Goal: Task Accomplishment & Management: Manage account settings

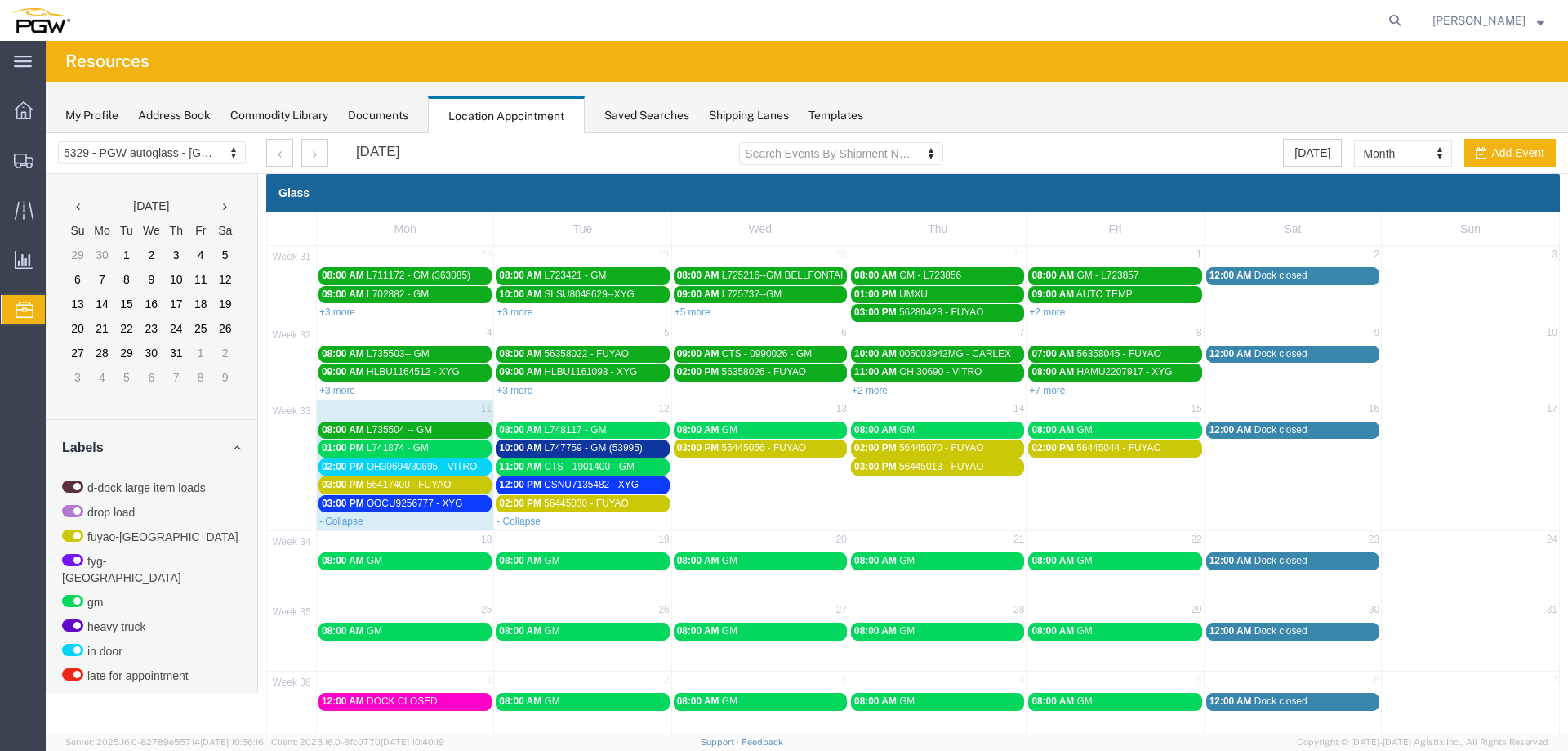
click at [706, 487] on td "03:00 PM 56445056 - FUYAO" at bounding box center [760, 476] width 177 height 74
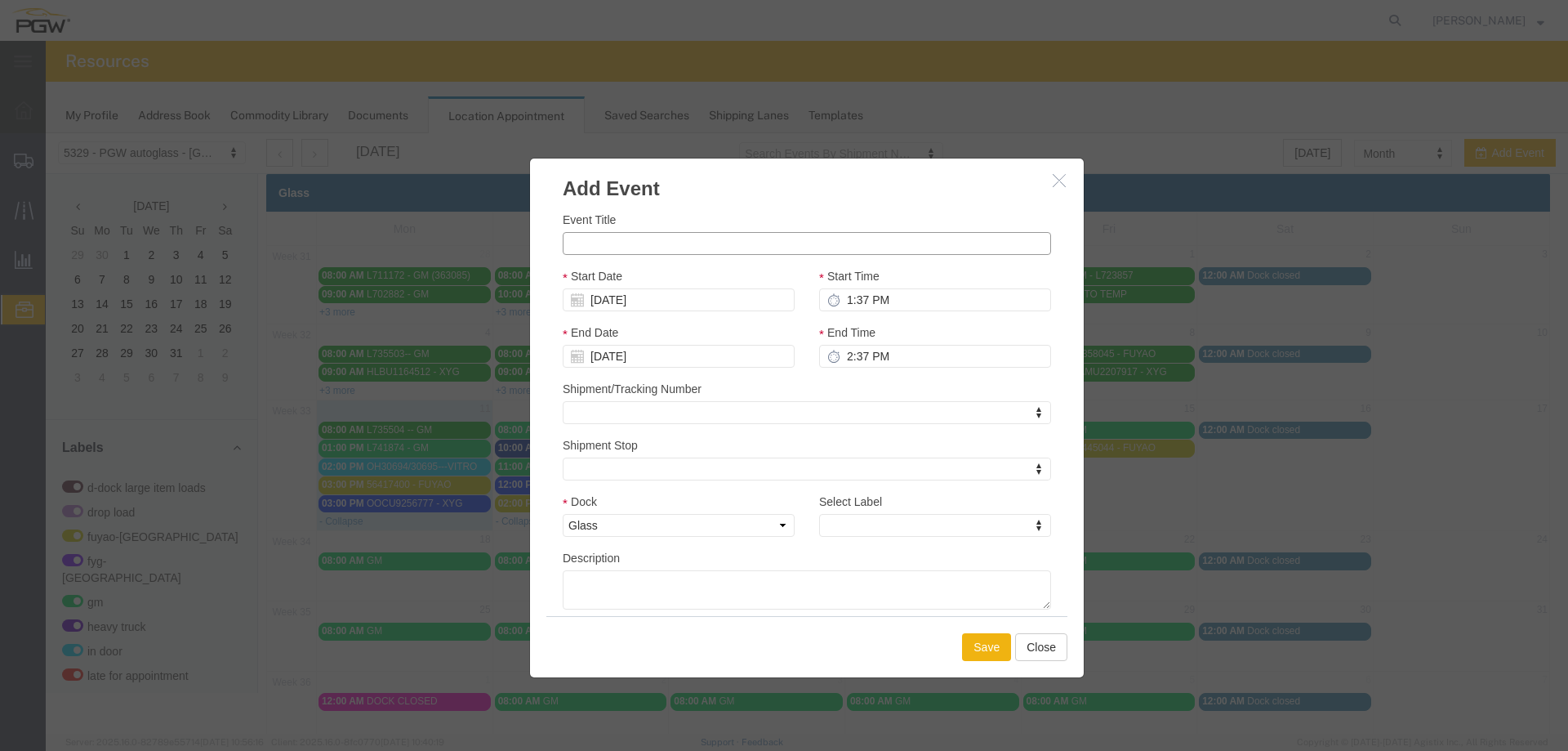
click at [657, 246] on input "Event Title" at bounding box center [807, 244] width 489 height 23
paste input "005008328MG"
type input "005008328MG - CARLEX"
click at [834, 294] on input "1:37 PM" at bounding box center [935, 300] width 232 height 23
type input "9:37 PM"
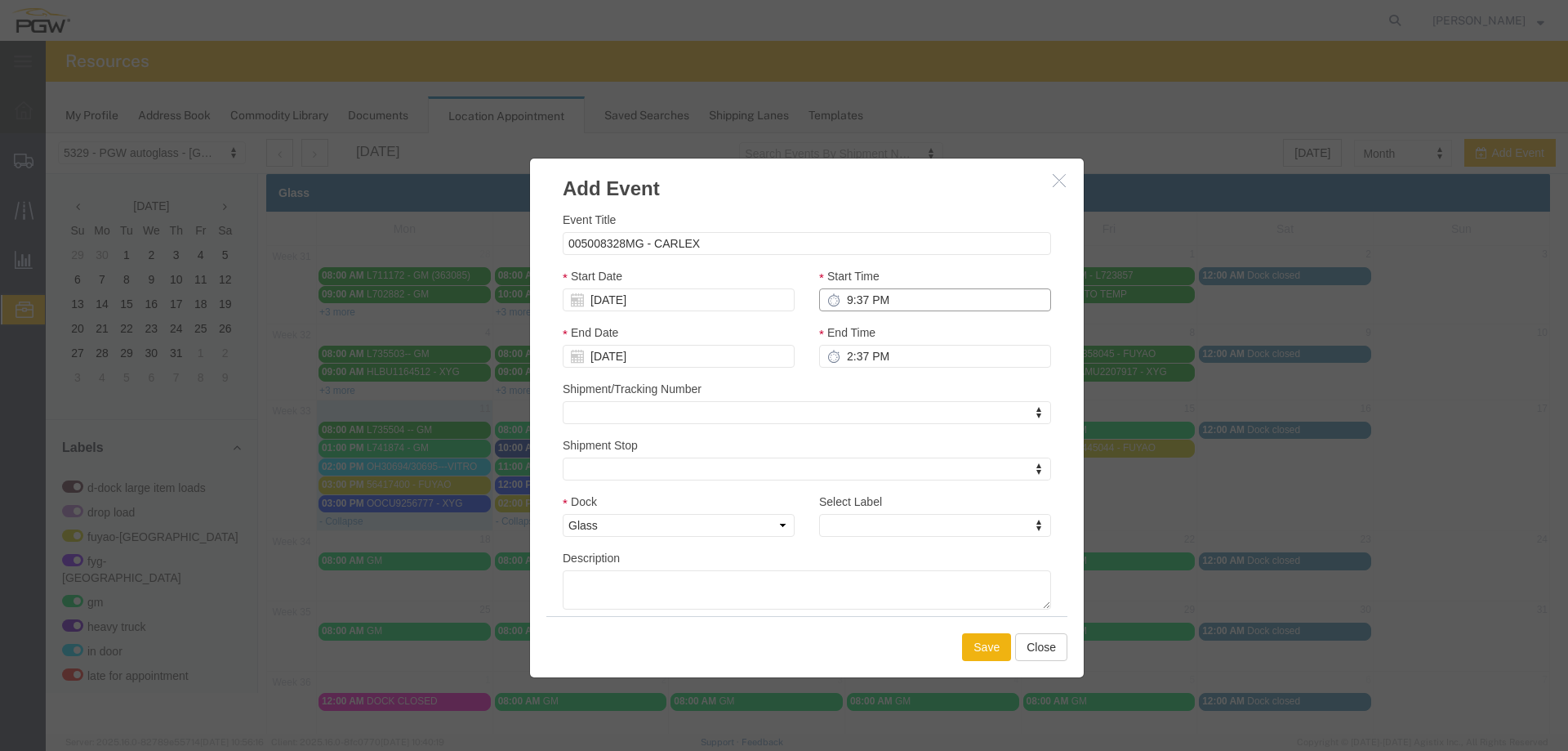
type input "10:37 PM"
type input "9:00 PM"
type input "10:00 PM"
type input "9:00 AM"
type input "10:00 AM"
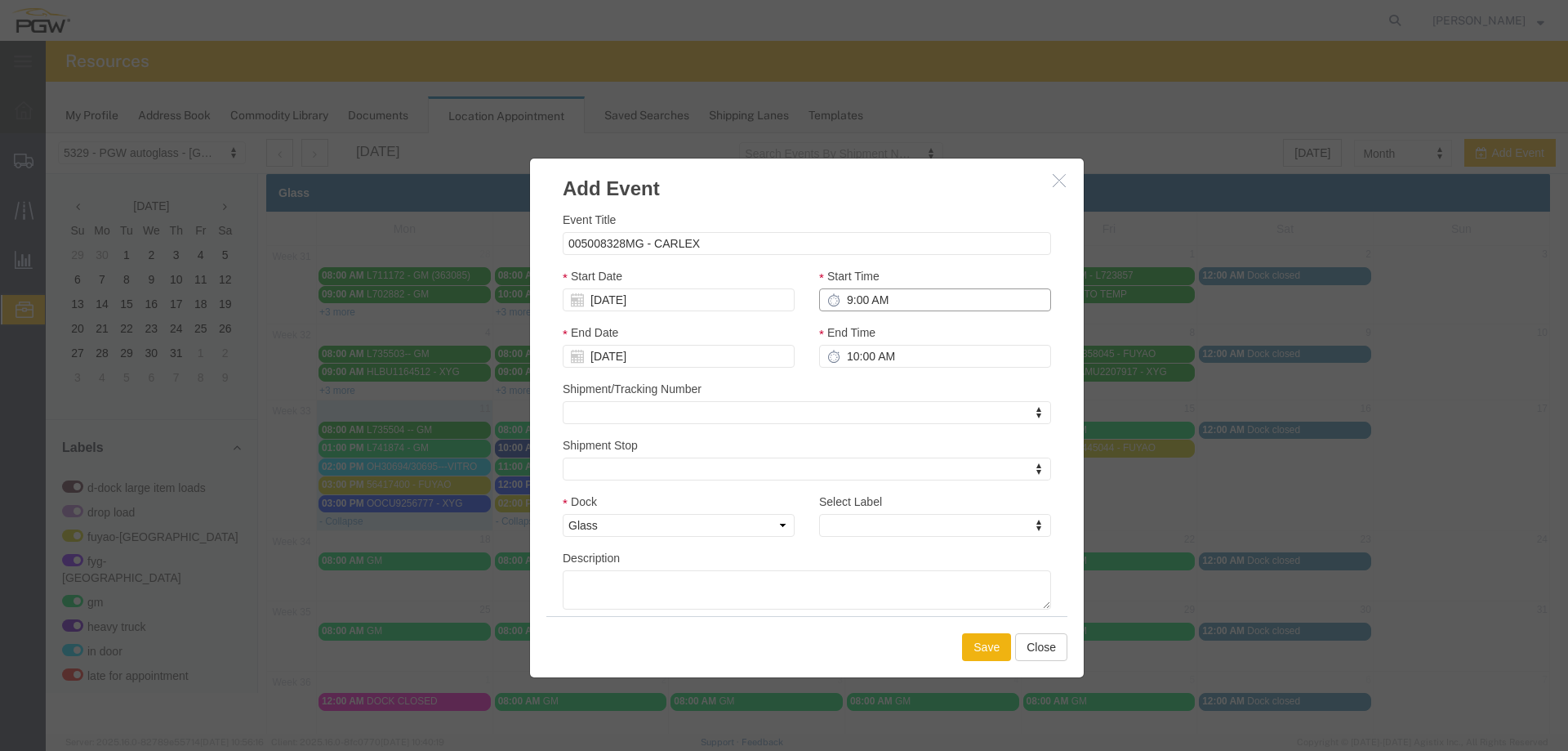
type input "9:00 AM"
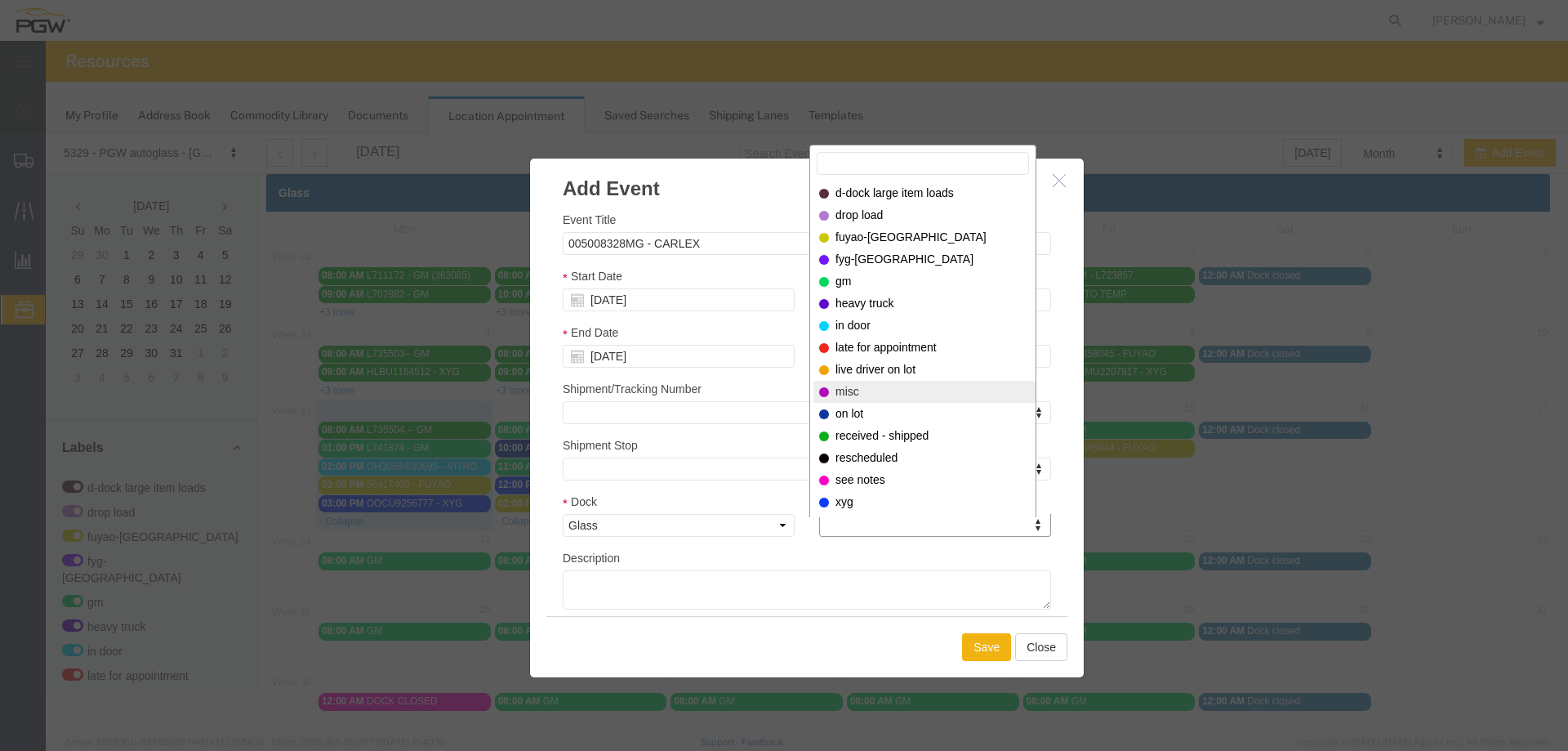
select select "12922"
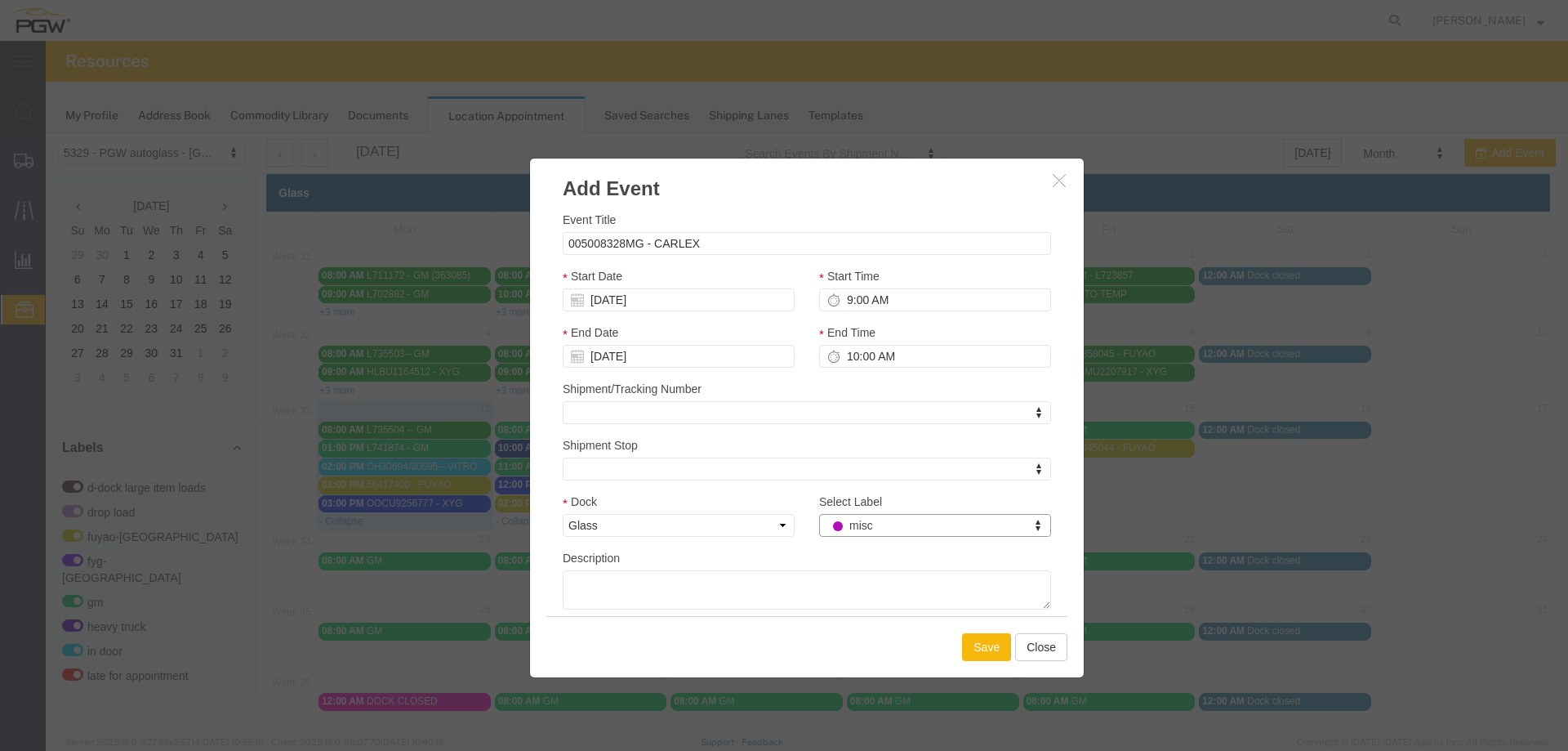
click at [971, 650] on button "Save" at bounding box center [987, 647] width 49 height 28
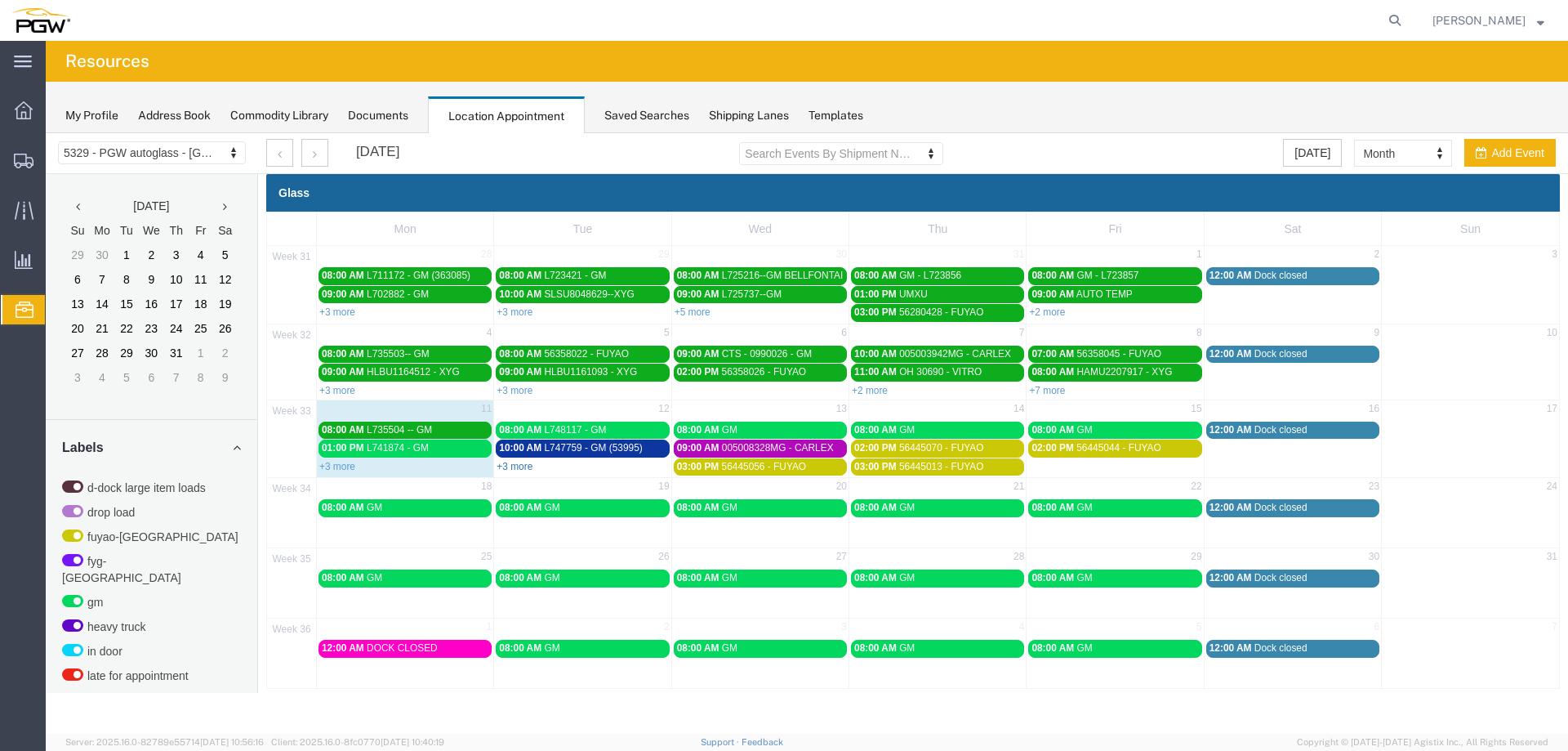
click at [500, 466] on link "+3 more" at bounding box center [515, 466] width 36 height 12
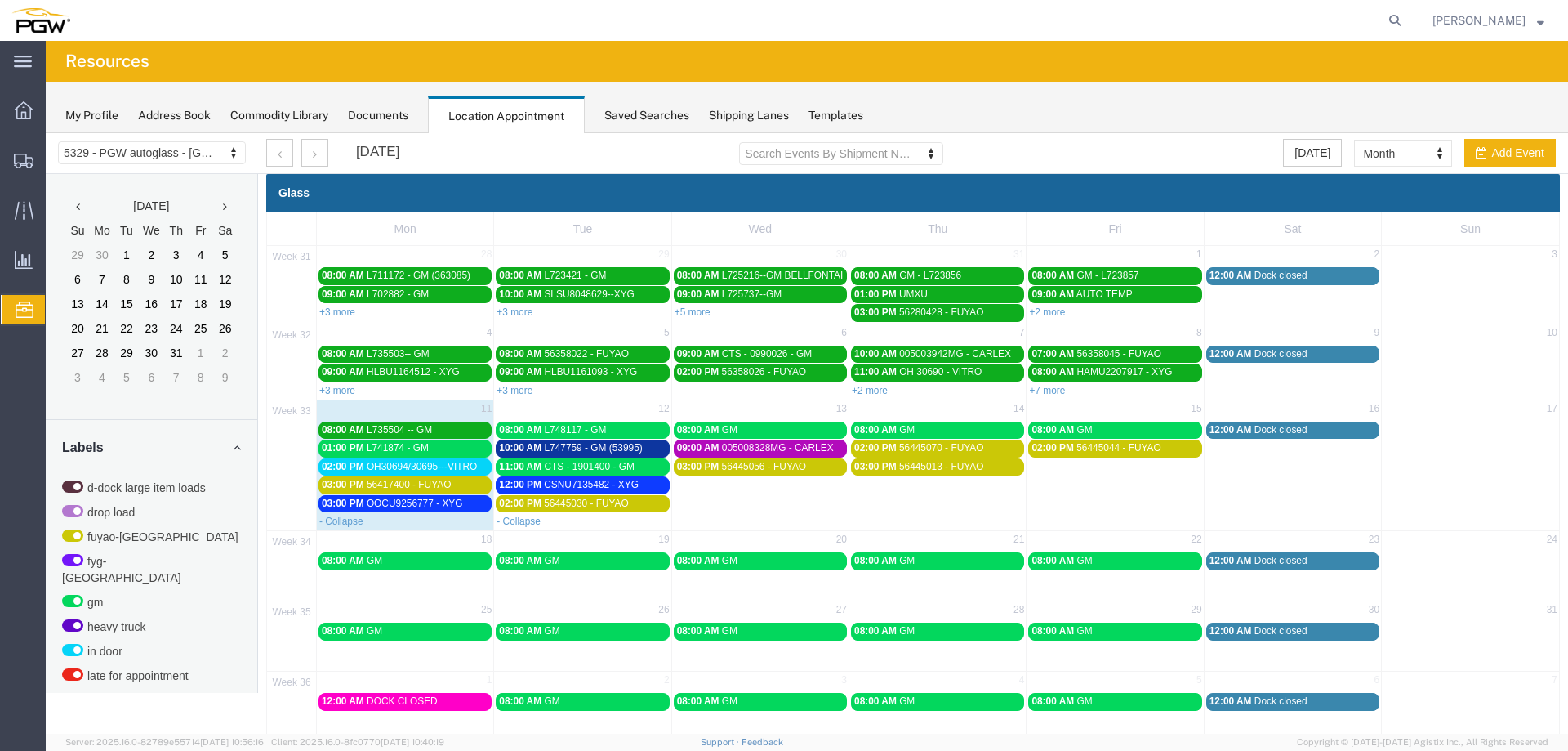
click at [451, 464] on span "OH30694/30695---VITRO" at bounding box center [422, 466] width 110 height 12
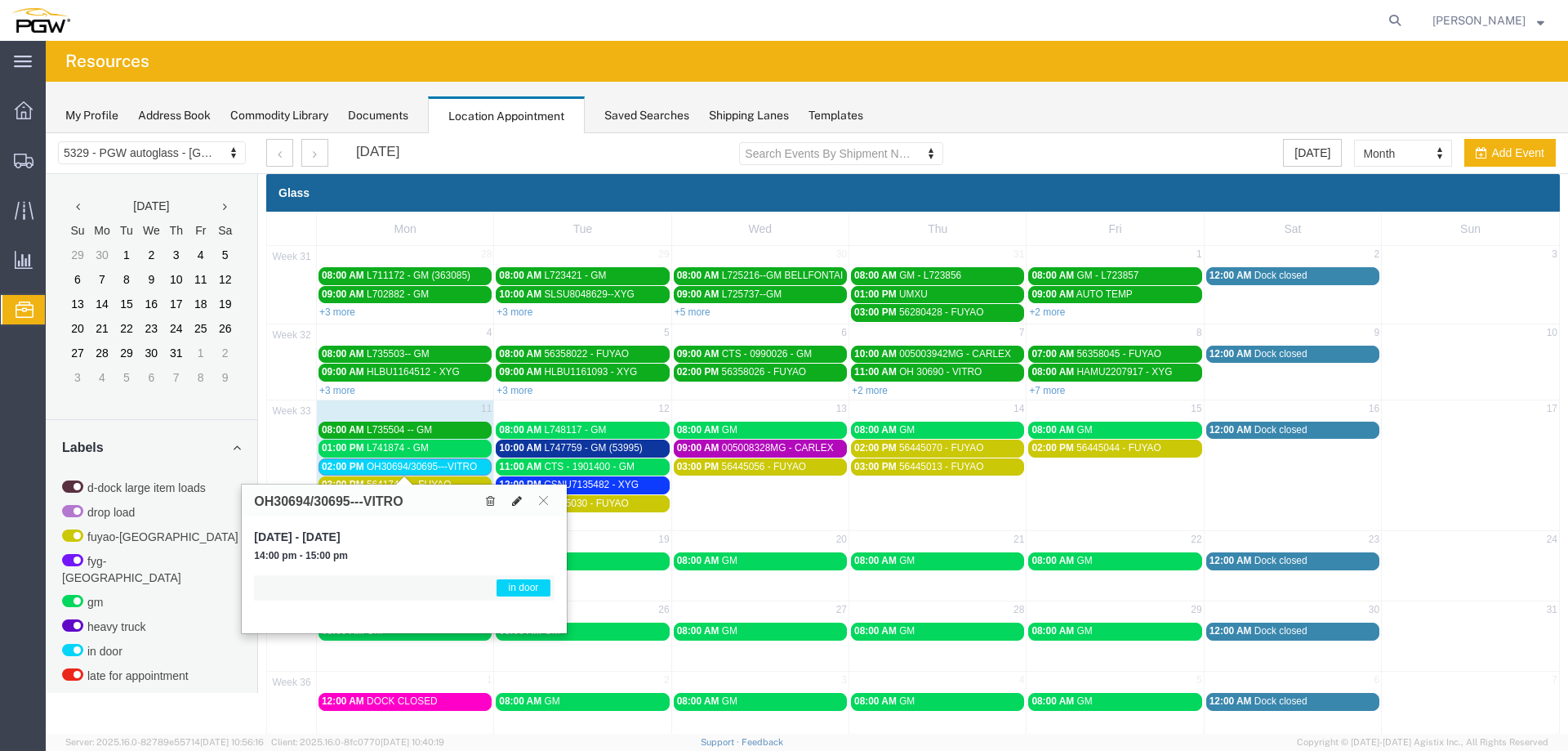
click at [518, 505] on icon at bounding box center [516, 501] width 10 height 12
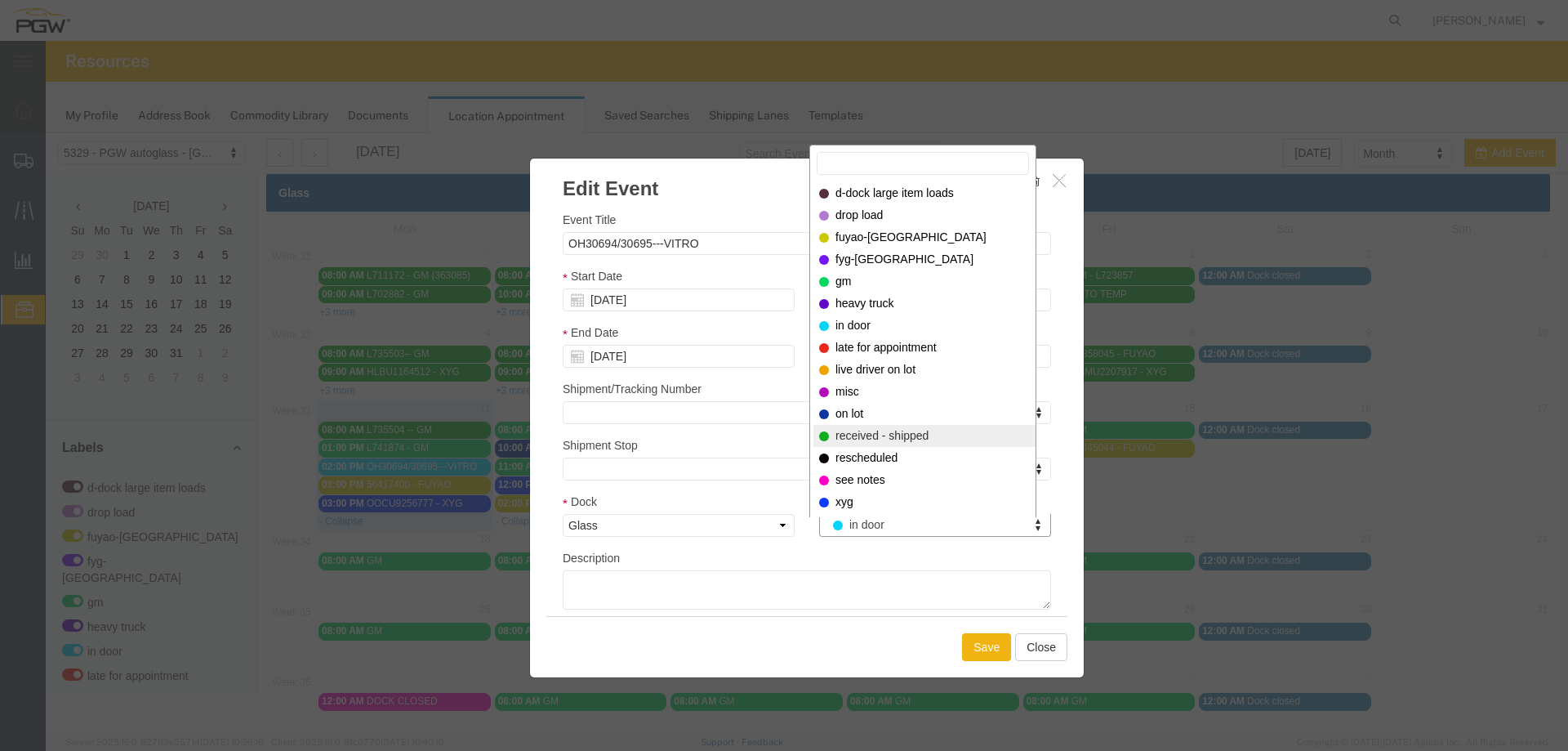
select select "200"
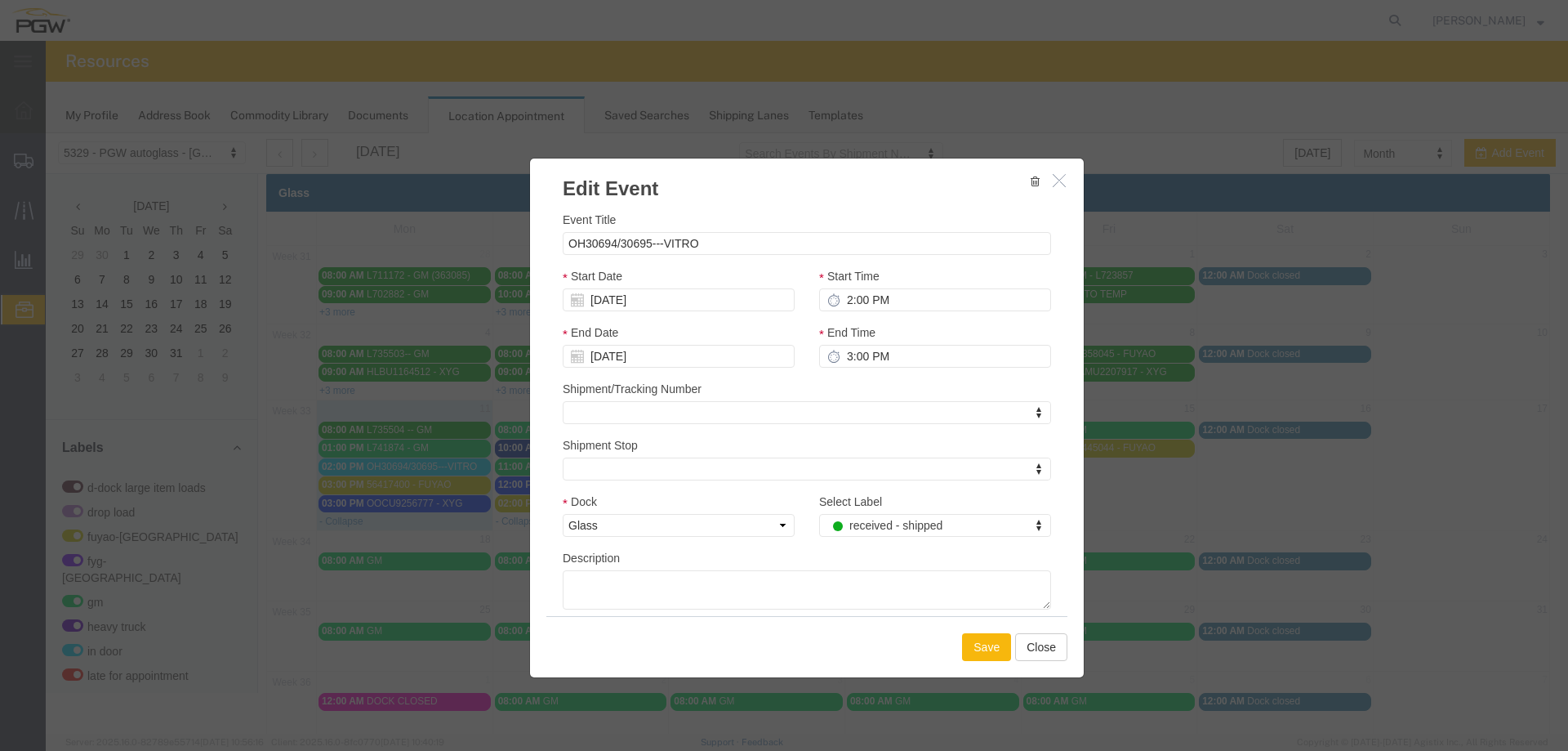
click at [971, 643] on button "Save" at bounding box center [987, 647] width 49 height 28
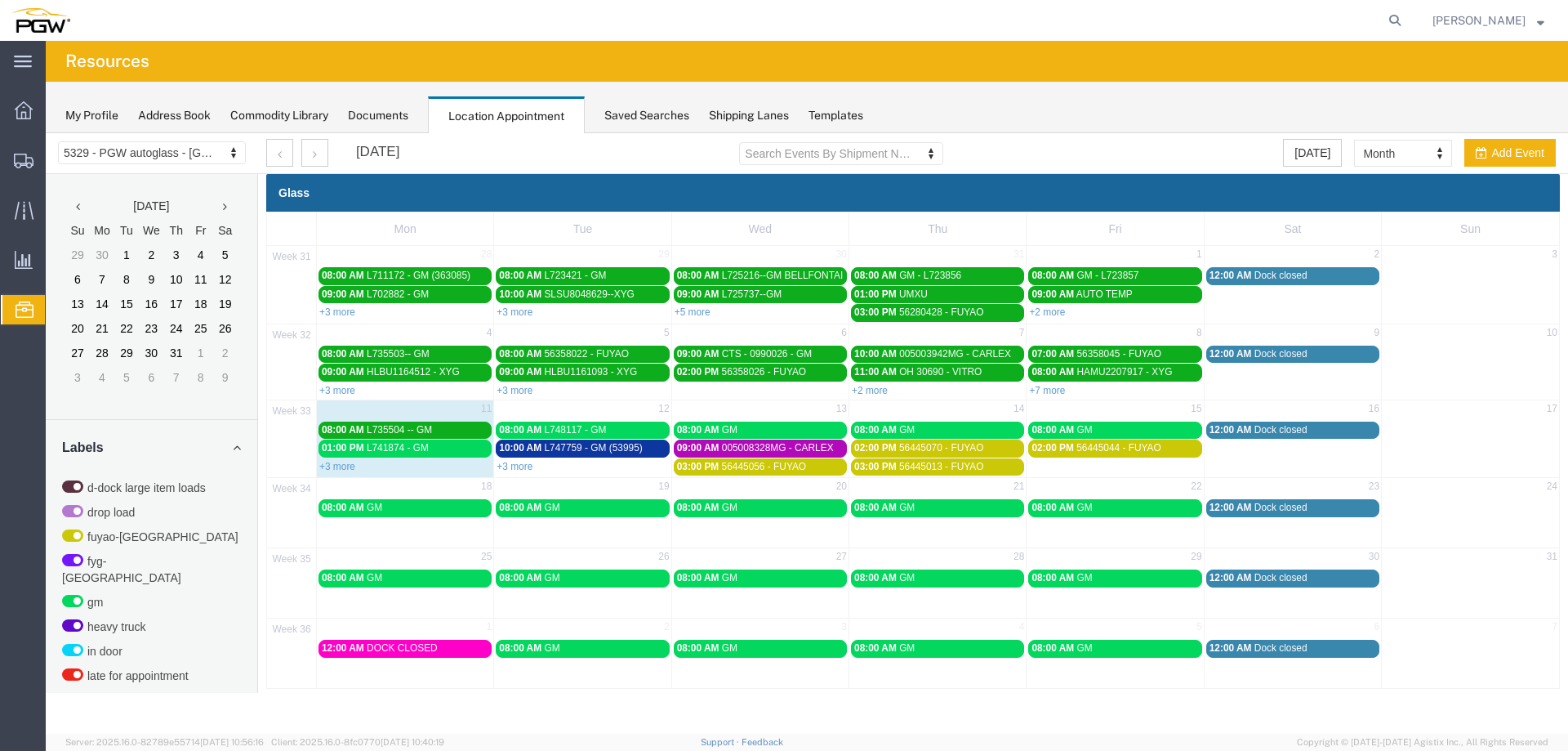
click at [451, 450] on div "01:00 PM L741874 - GM" at bounding box center [404, 448] width 167 height 12
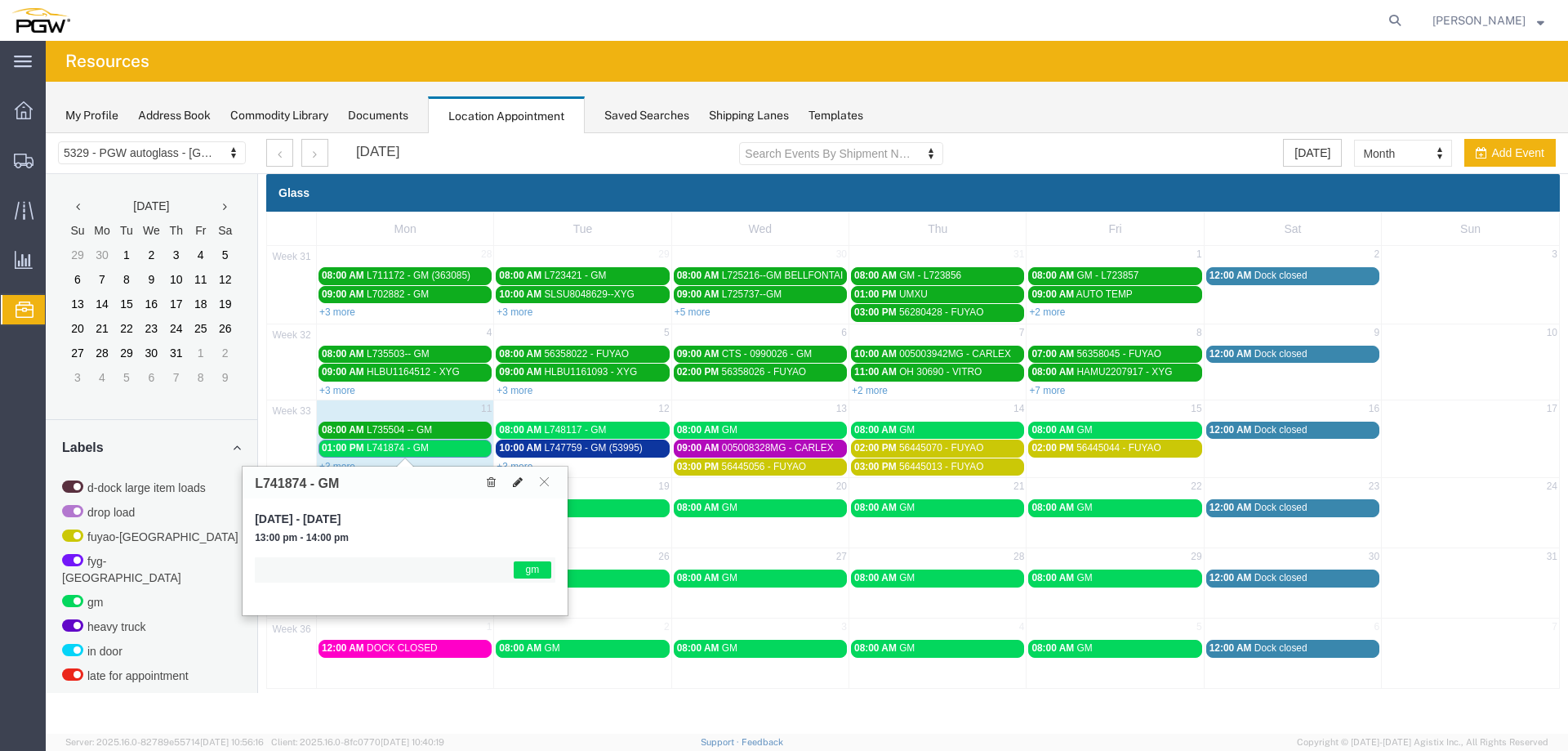
click at [520, 482] on icon at bounding box center [517, 482] width 10 height 12
select select "1"
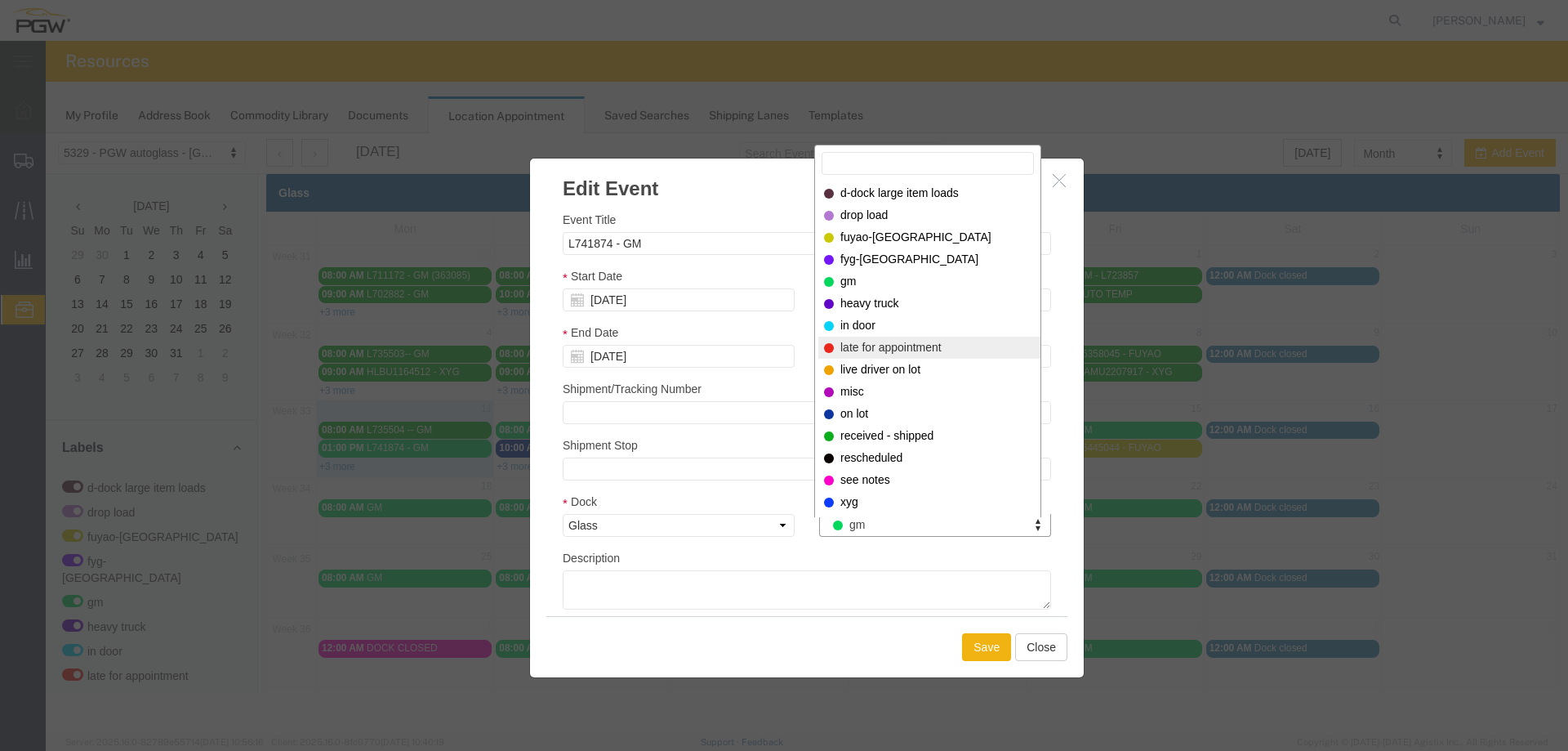
select select "220"
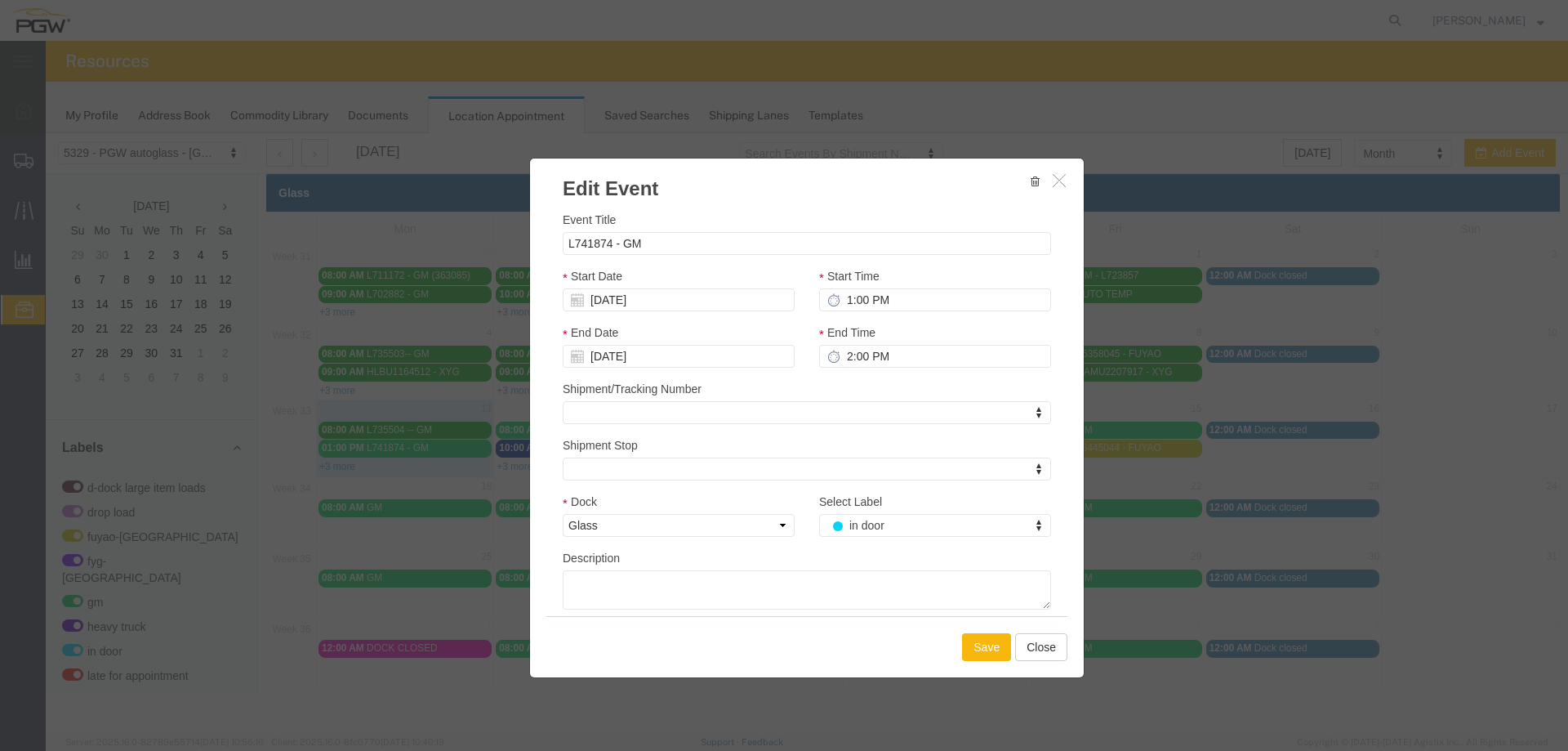
click at [978, 646] on button "Save" at bounding box center [987, 647] width 49 height 28
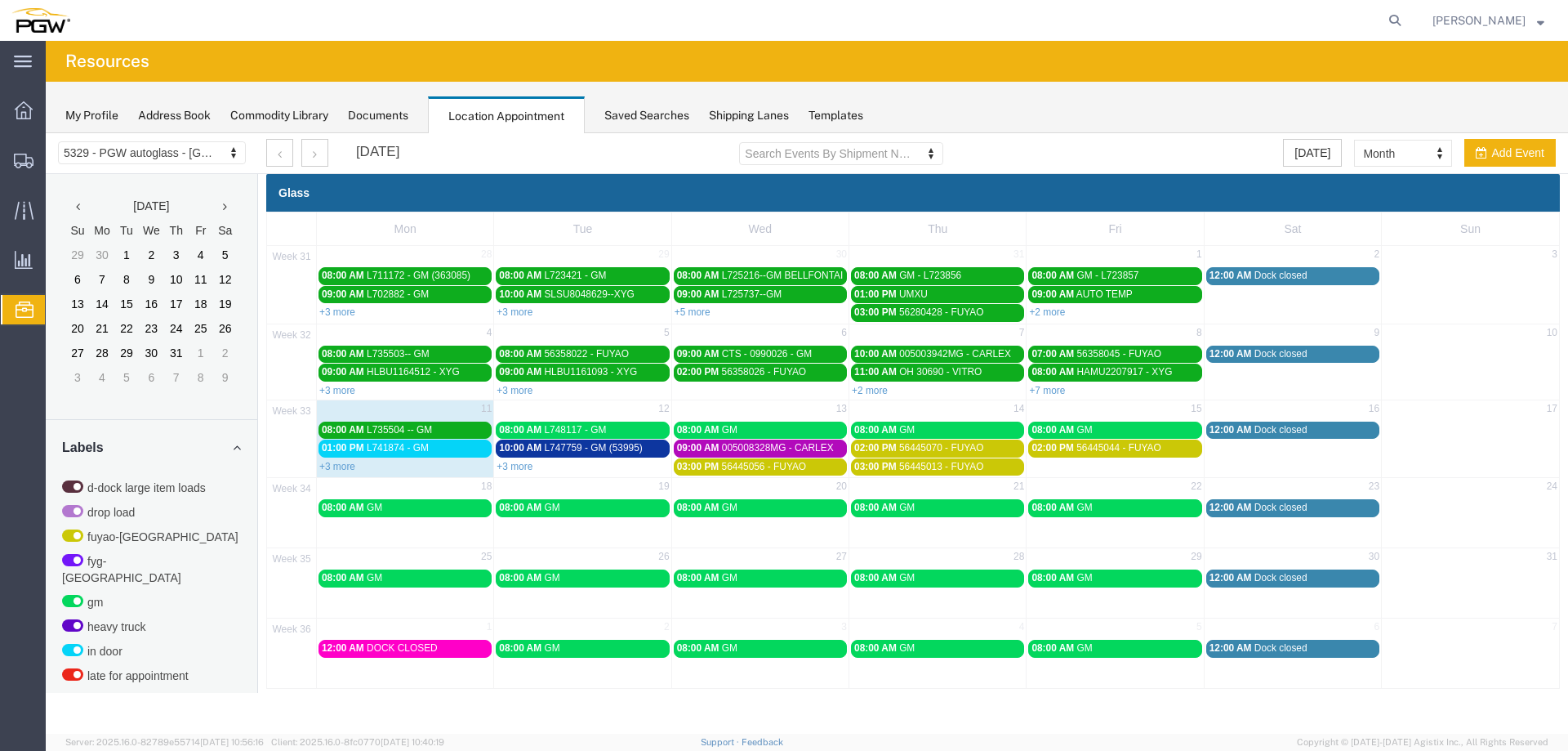
click at [518, 466] on link "+3 more" at bounding box center [515, 466] width 36 height 12
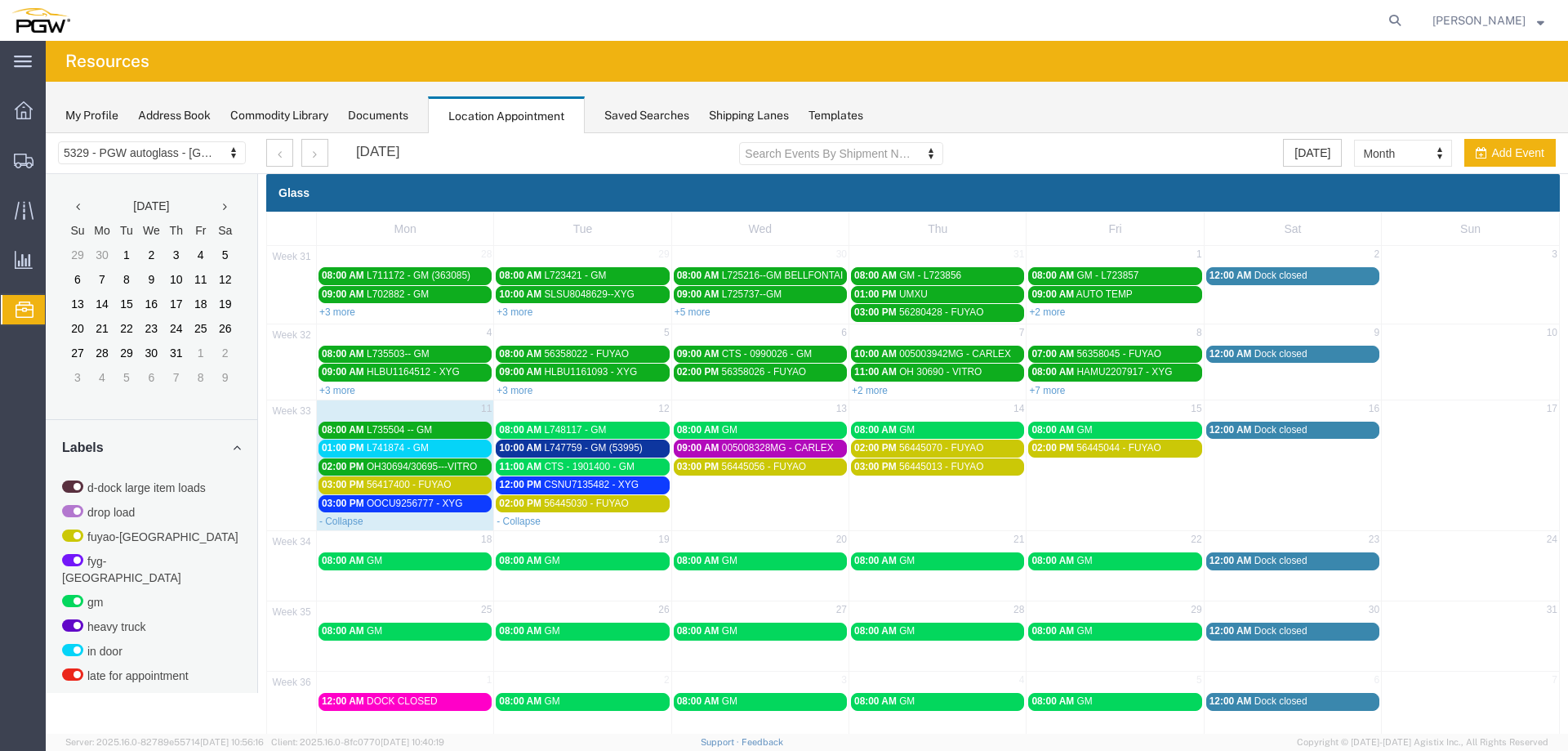
click at [451, 483] on span "56417400 - FUYAO" at bounding box center [409, 485] width 85 height 12
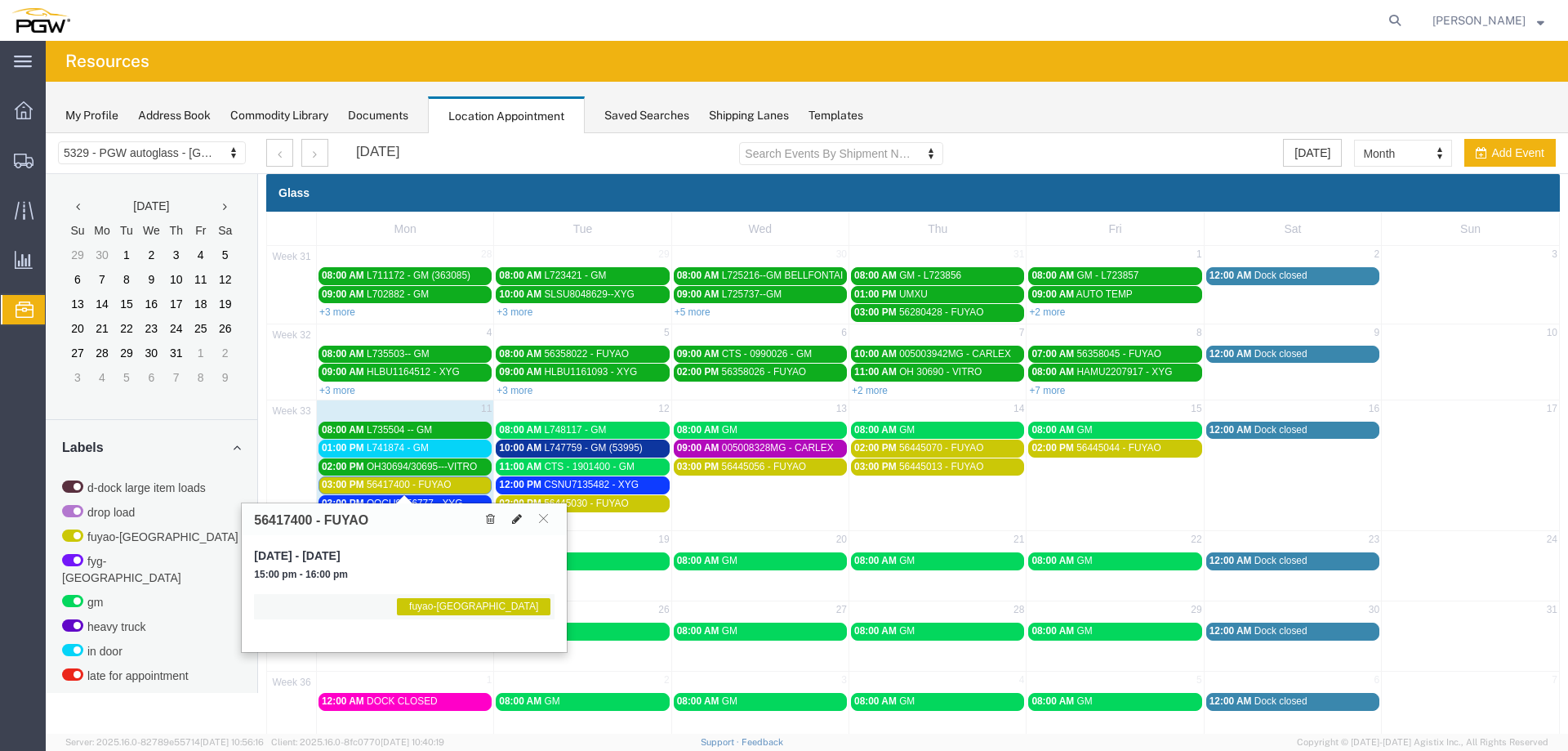
drag, startPoint x: 513, startPoint y: 519, endPoint x: 578, endPoint y: 528, distance: 65.6
click at [514, 520] on icon at bounding box center [516, 518] width 10 height 12
select select "1"
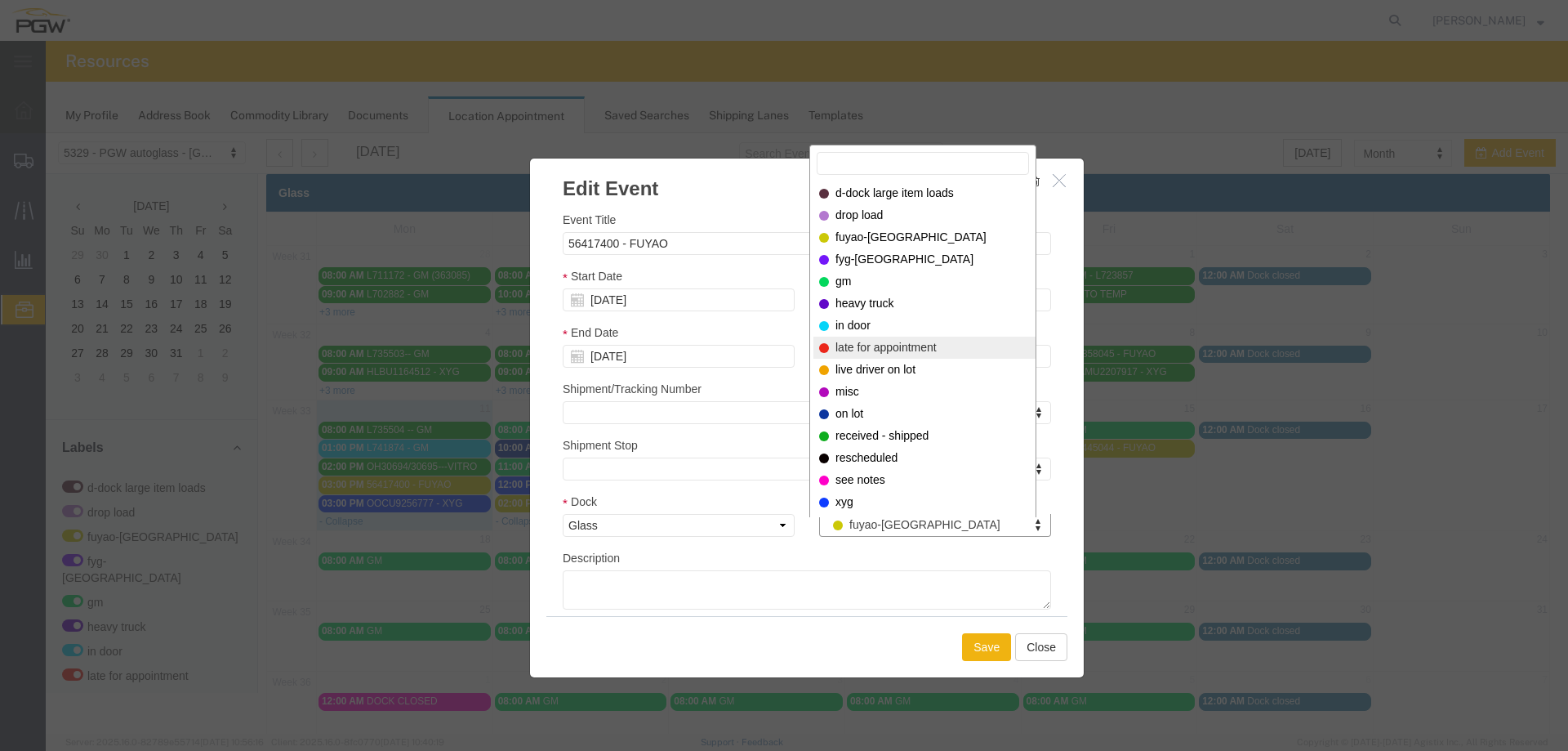
select select "260"
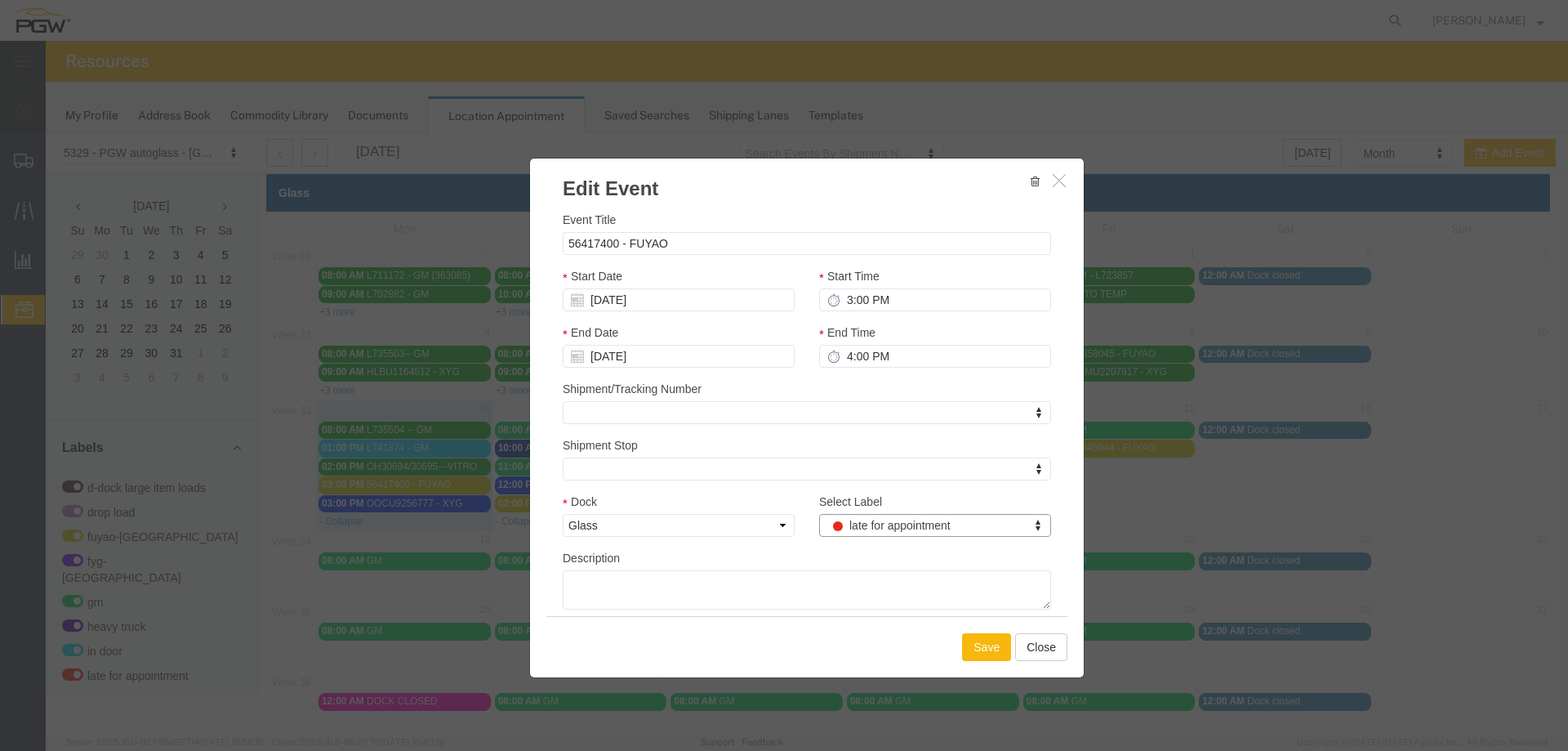
click at [971, 641] on button "Save" at bounding box center [987, 647] width 49 height 28
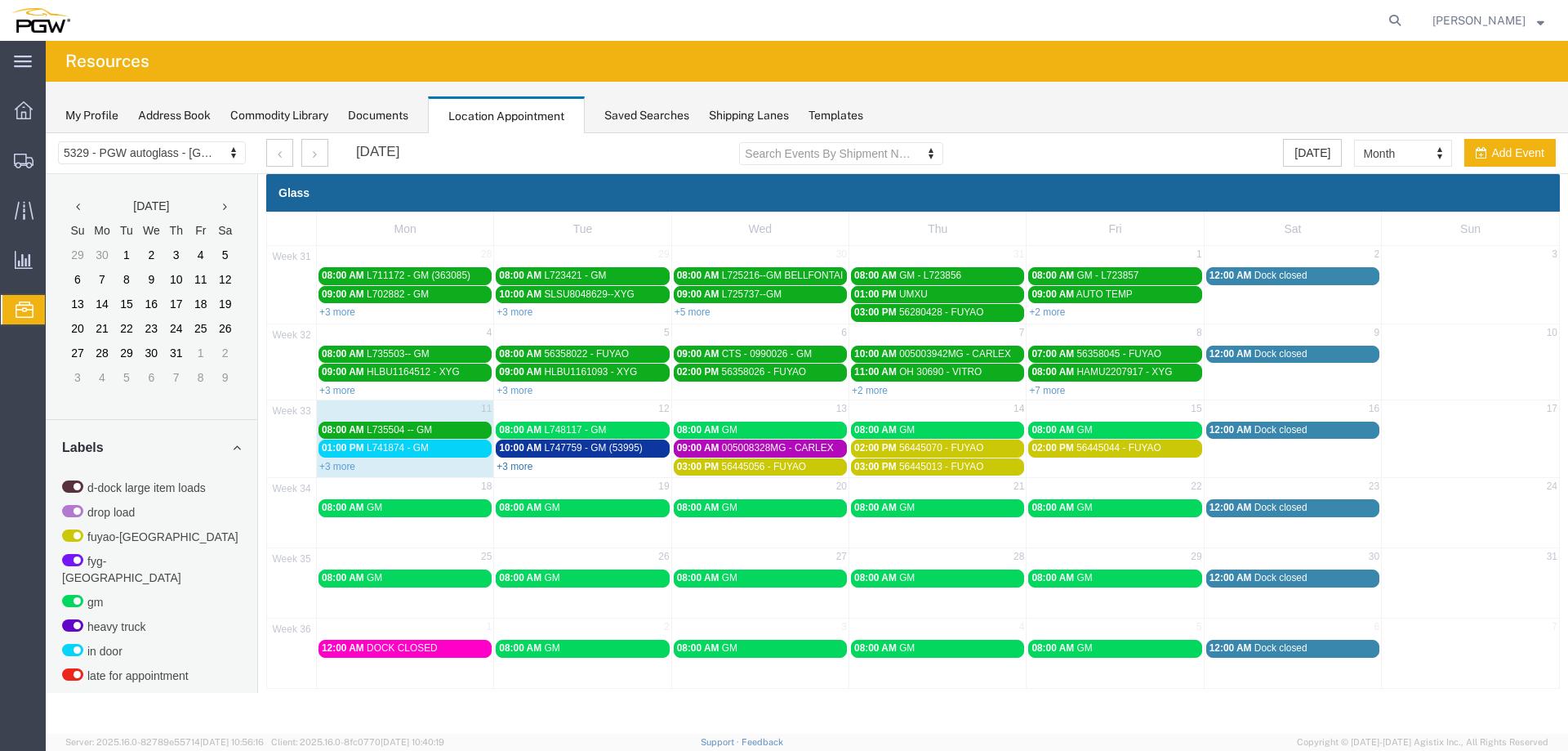
click at [509, 469] on link "+3 more" at bounding box center [515, 466] width 36 height 12
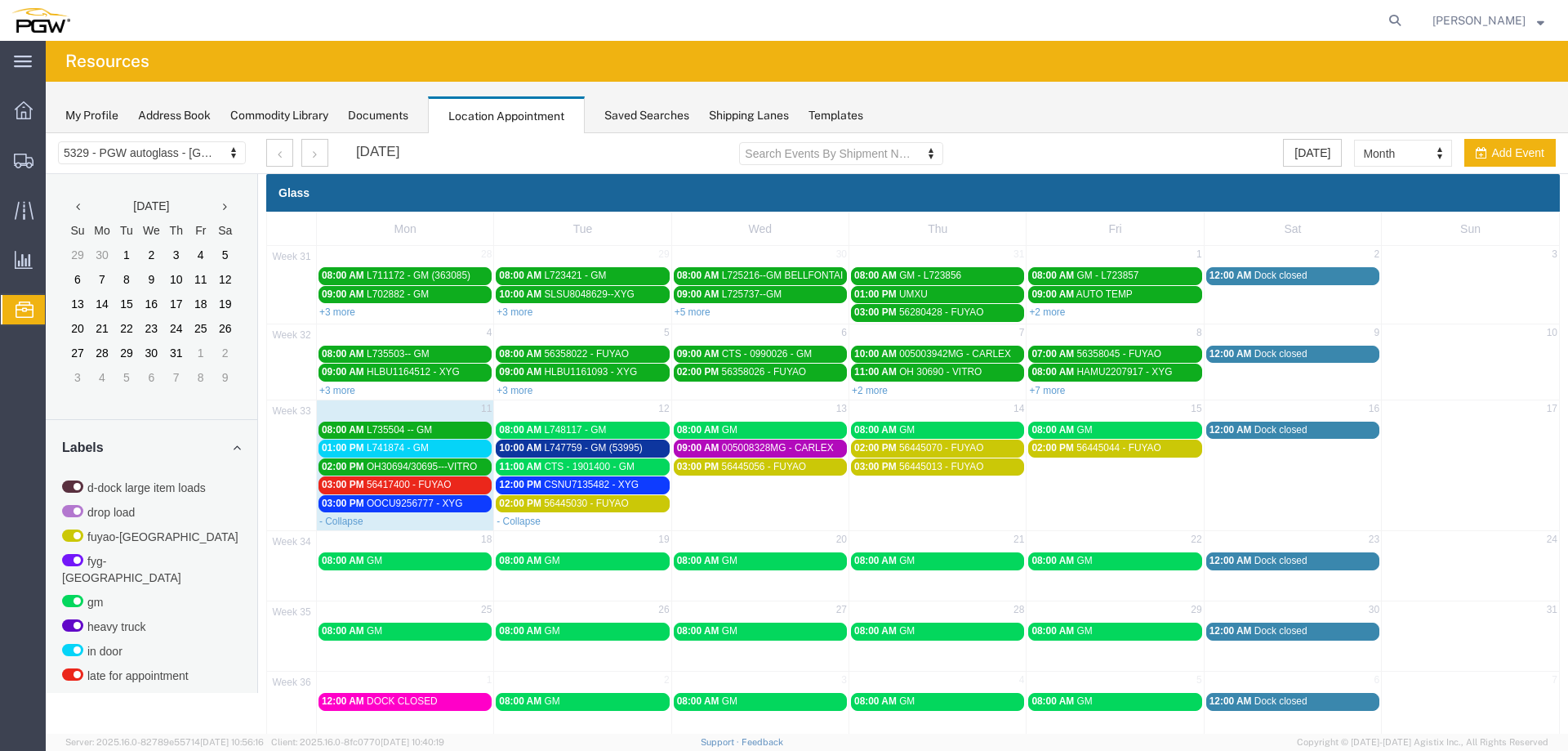
click at [431, 484] on span "56417400 - FUYAO" at bounding box center [409, 485] width 85 height 12
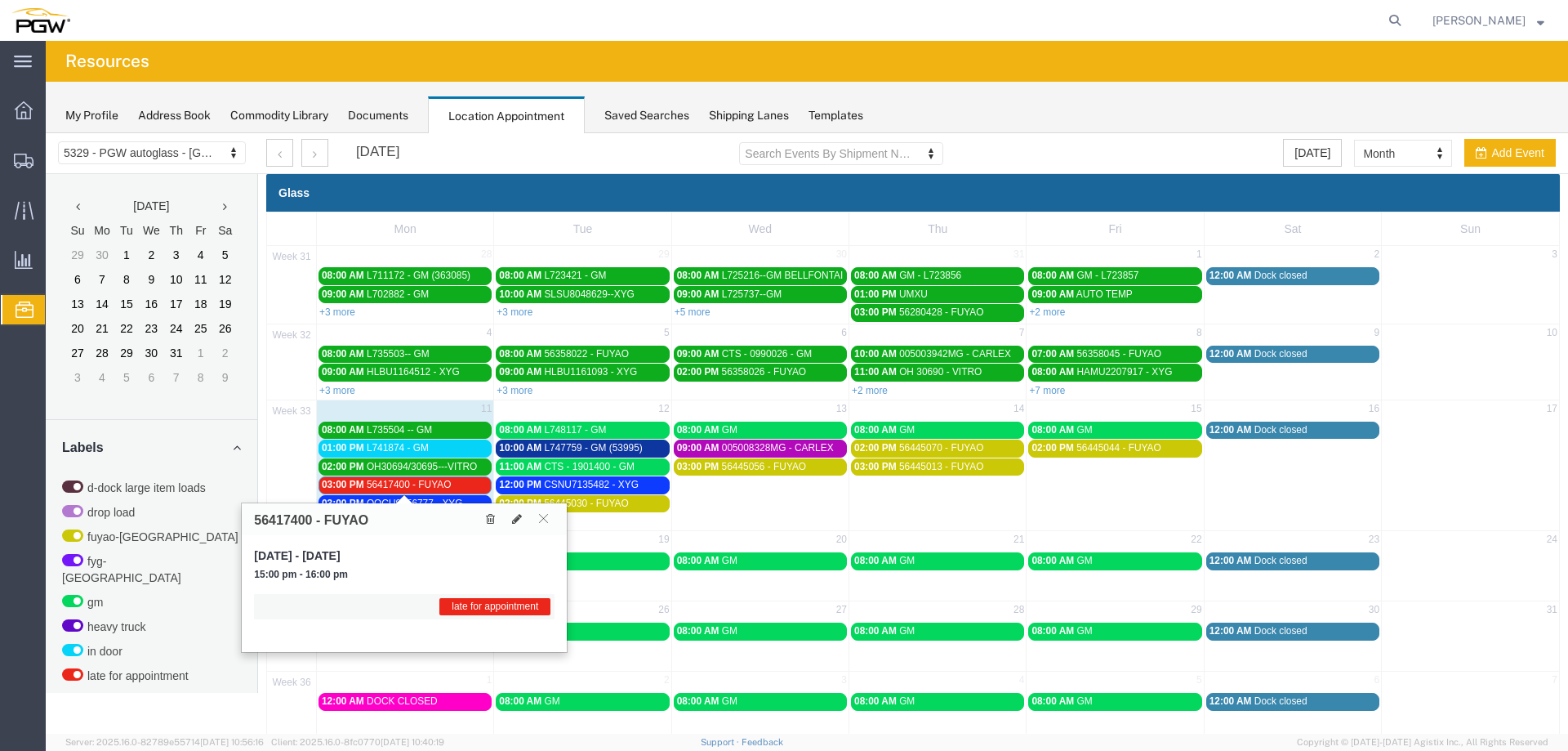
click at [516, 529] on div "56417400 - FUYAO" at bounding box center [404, 519] width 325 height 32
click at [517, 520] on icon at bounding box center [516, 518] width 10 height 12
select select "1"
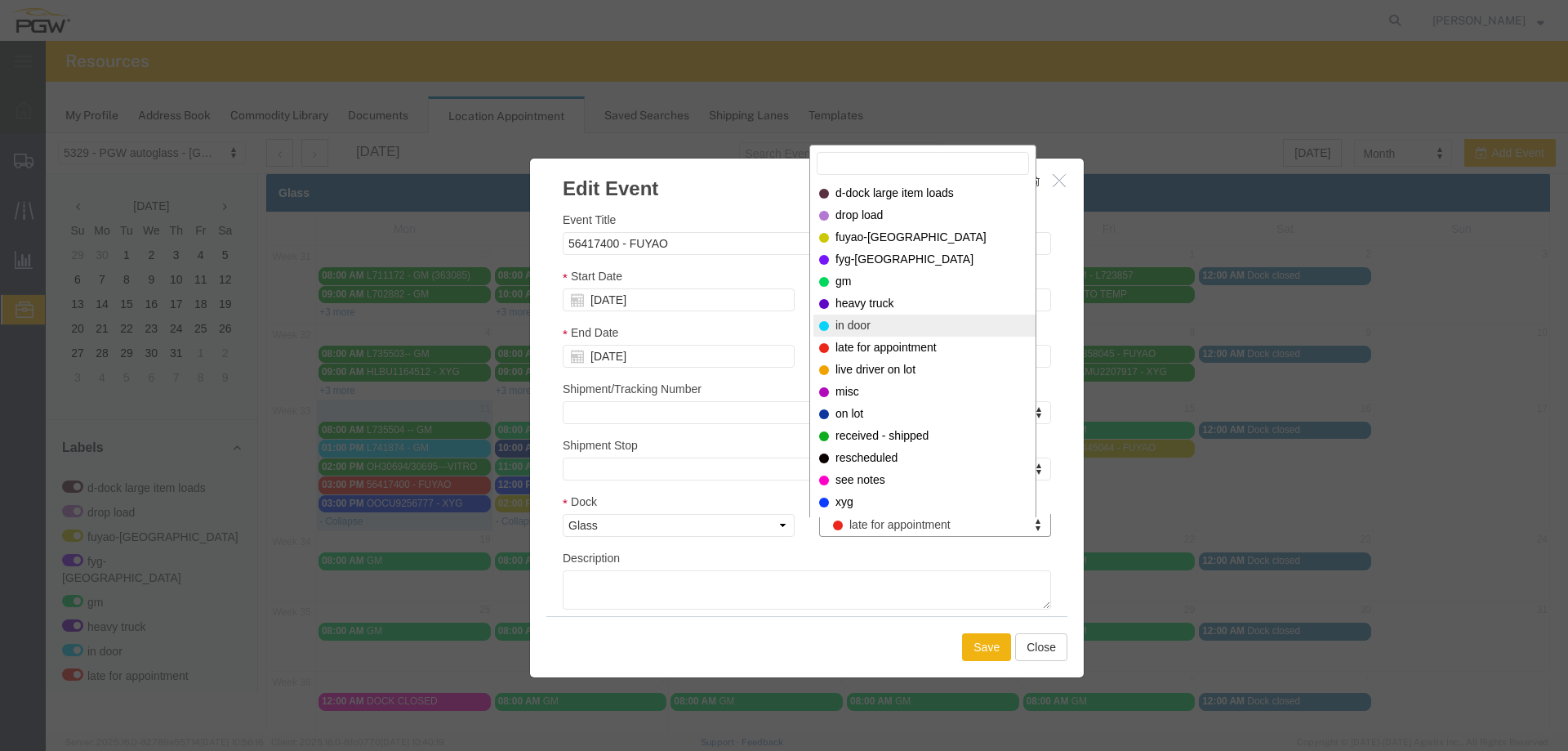
select select "220"
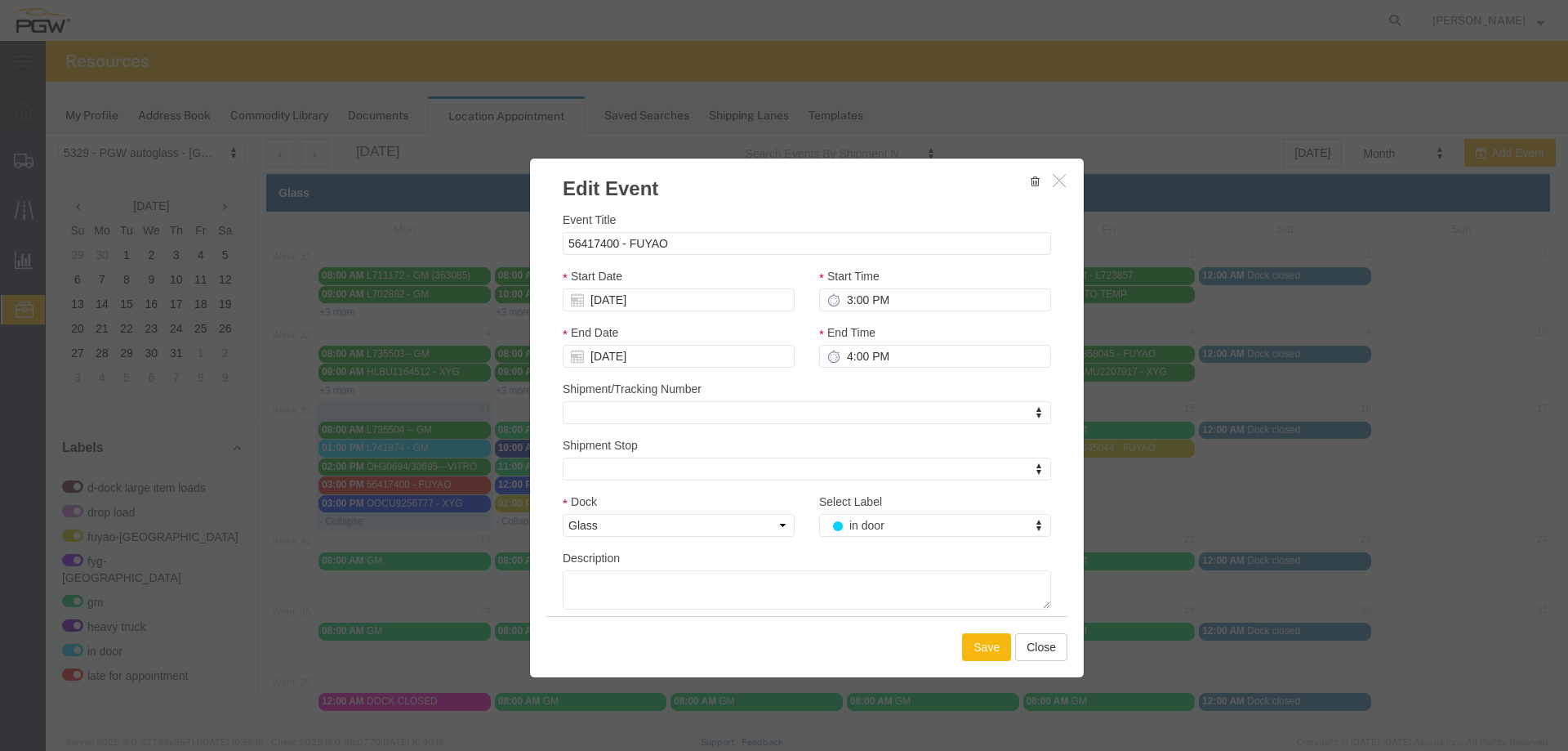
click at [968, 654] on button "Save" at bounding box center [987, 647] width 49 height 28
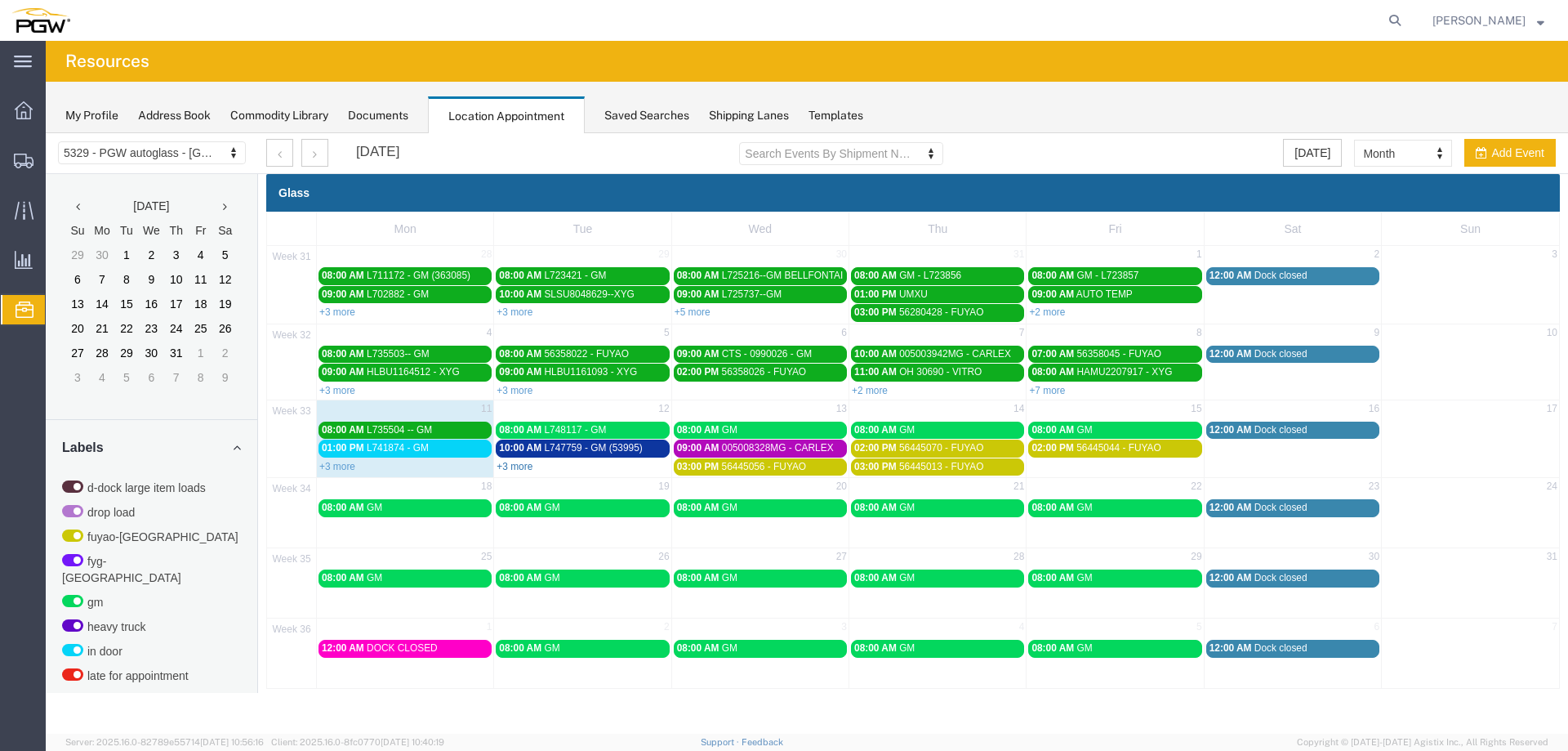
click at [520, 469] on link "+3 more" at bounding box center [515, 466] width 36 height 12
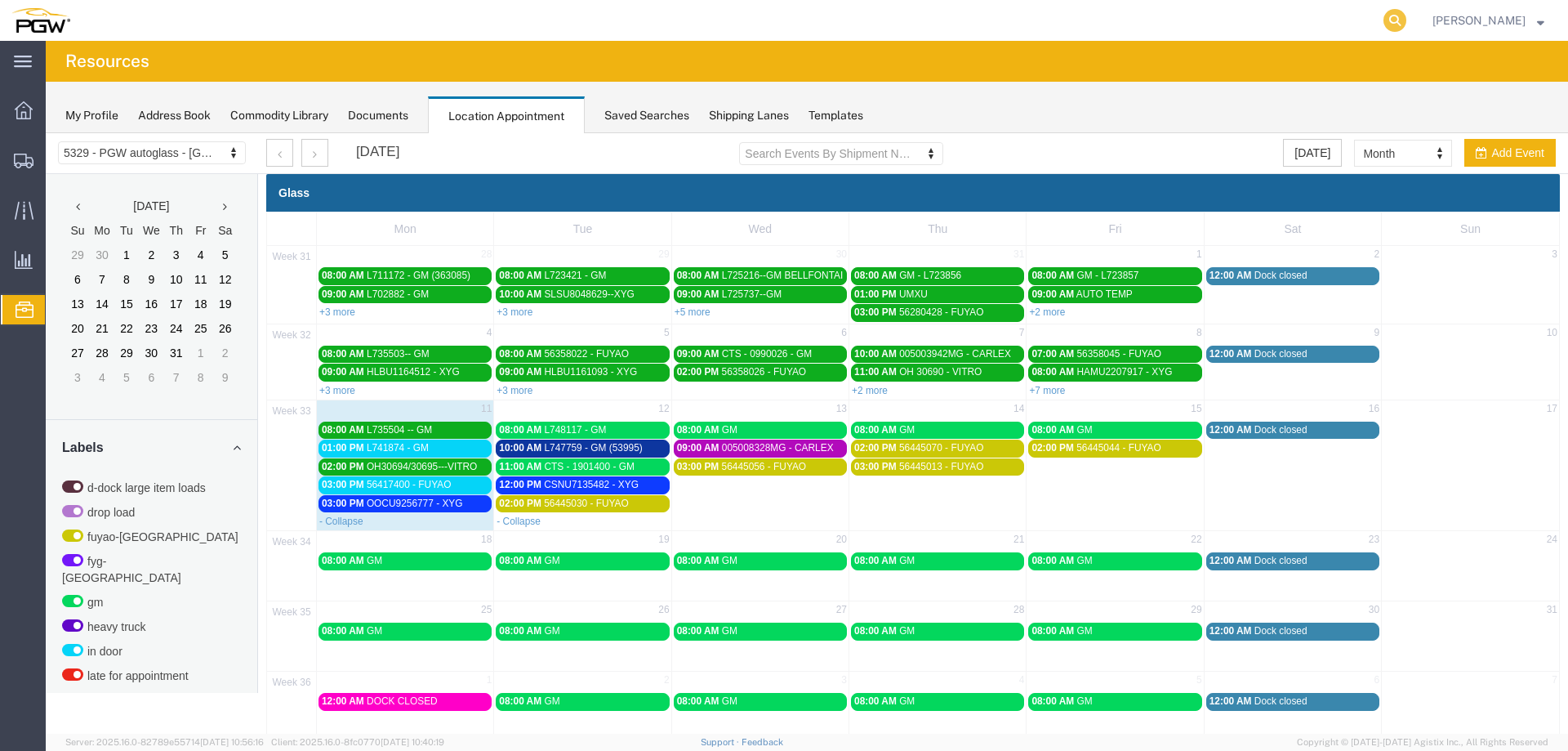
click at [1407, 21] on icon at bounding box center [1395, 20] width 23 height 23
paste input "524739692"
type input "524739692"
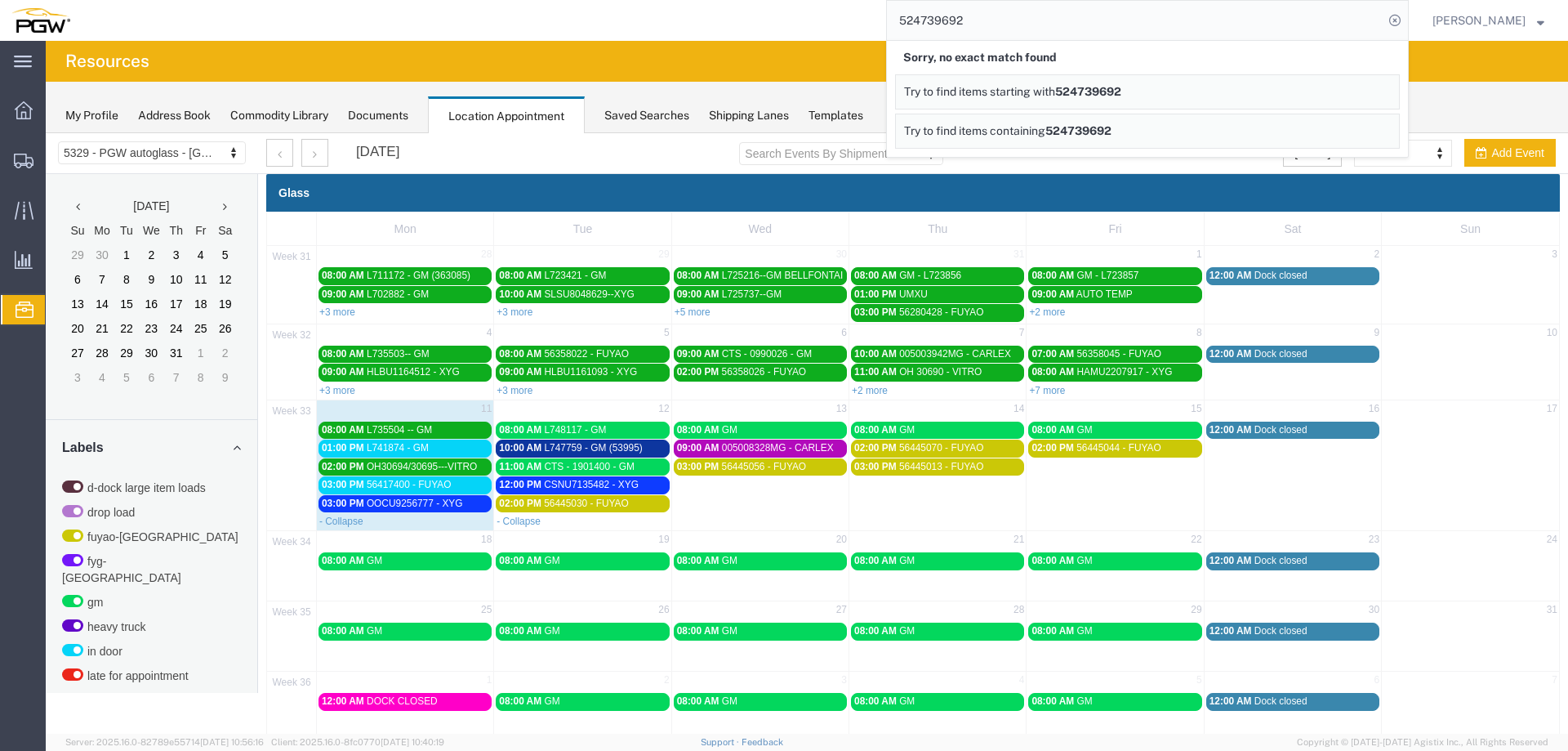
click at [1407, 20] on icon at bounding box center [1395, 20] width 23 height 23
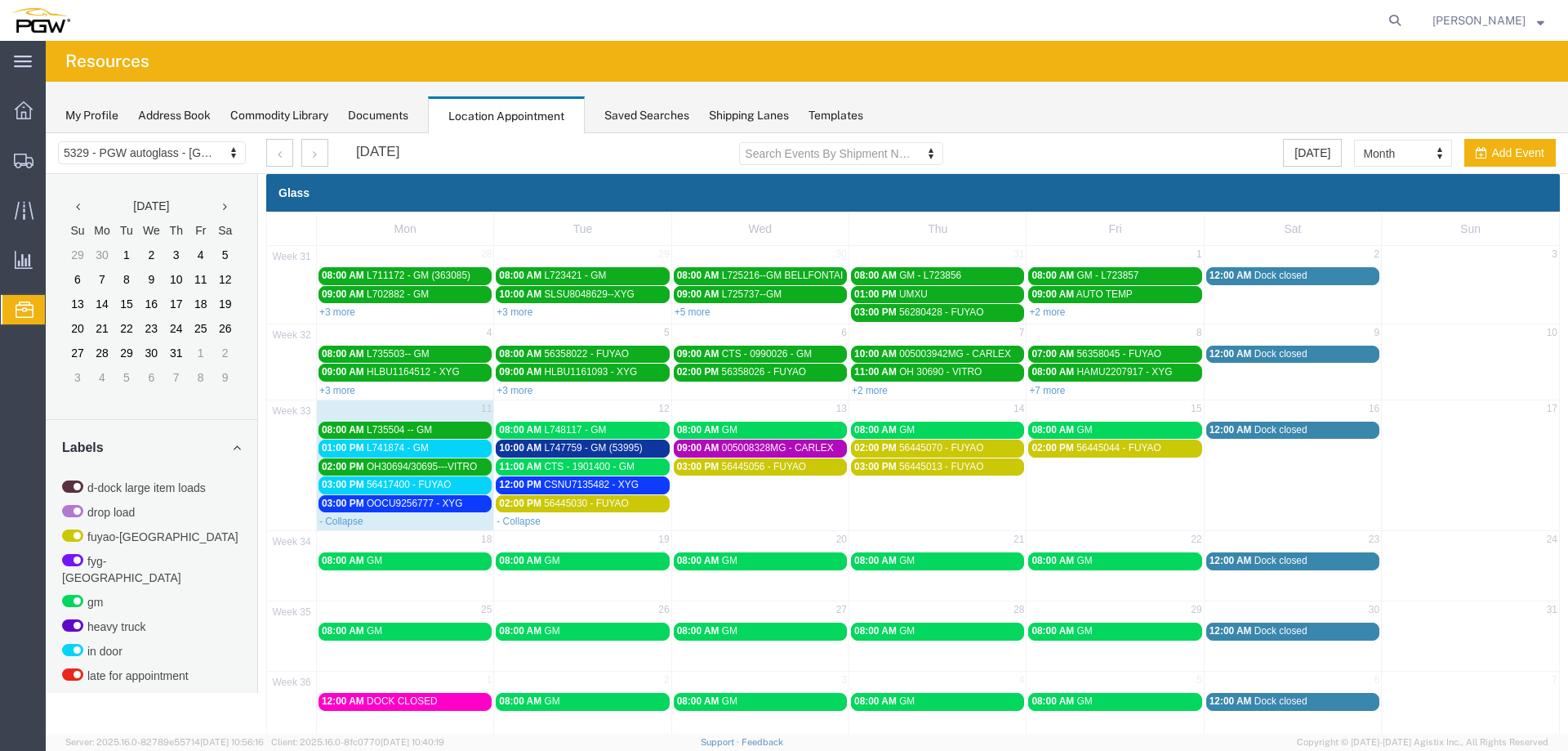
click at [420, 449] on span "L741874 - GM" at bounding box center [398, 447] width 62 height 12
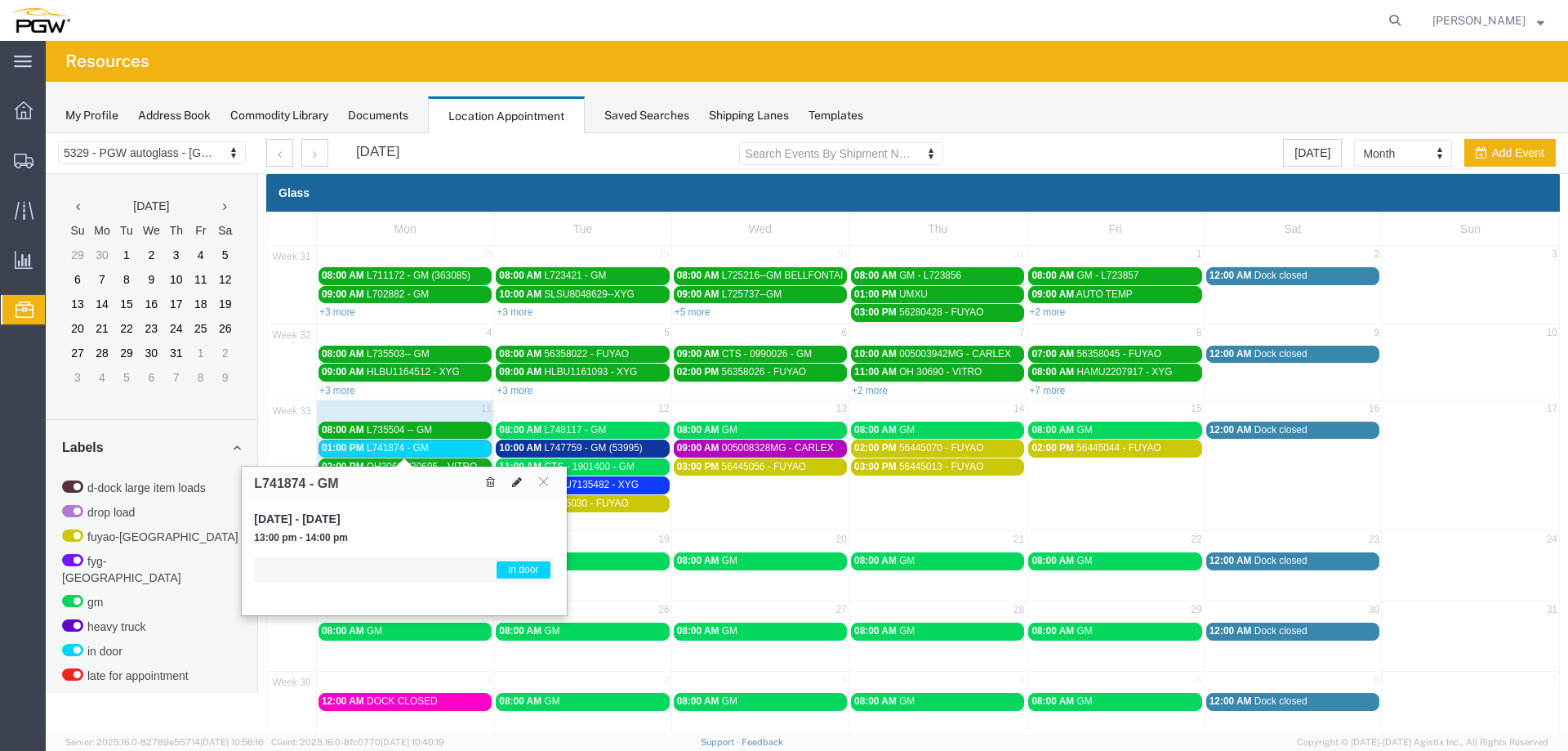
click at [512, 484] on icon at bounding box center [516, 482] width 10 height 12
select select "1"
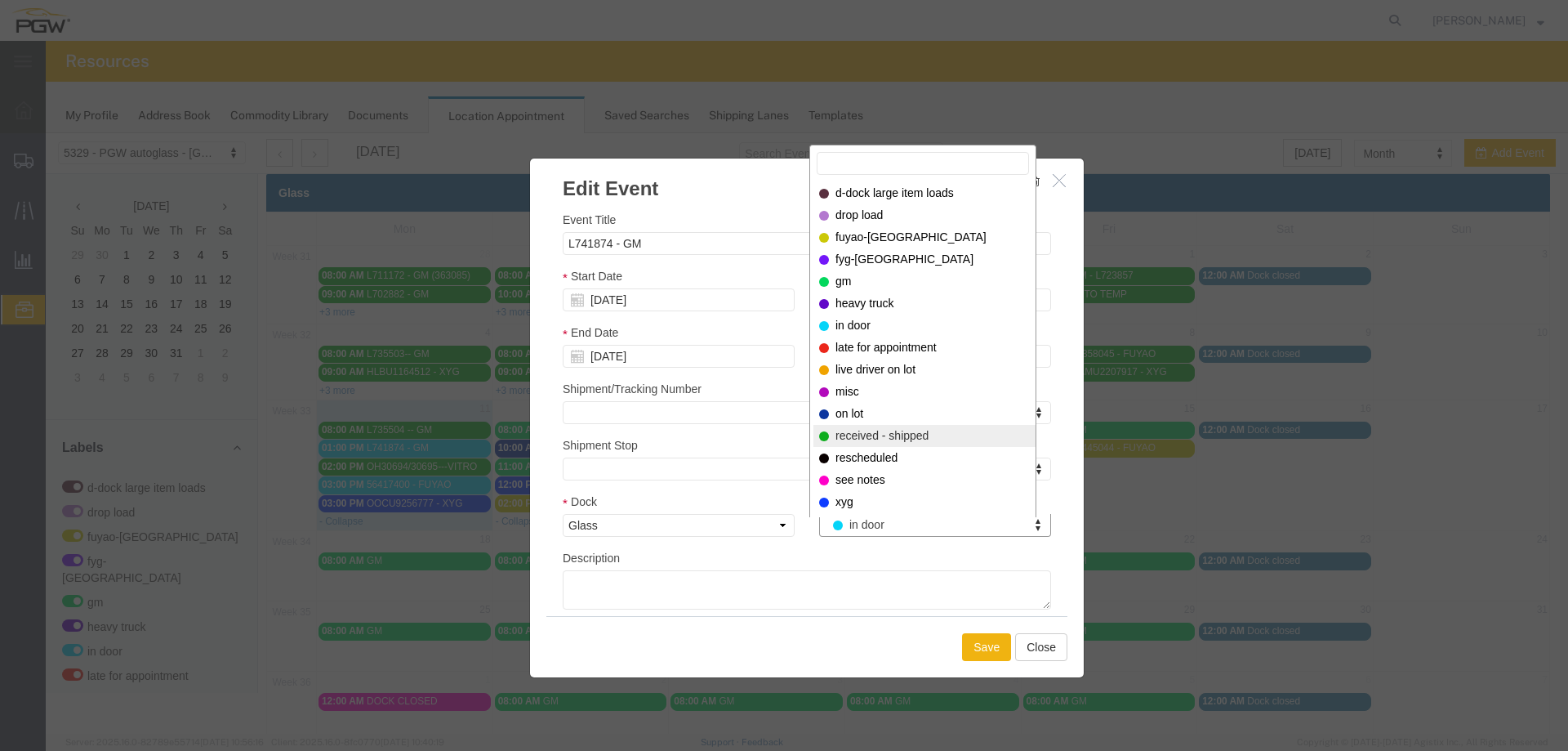
select select "200"
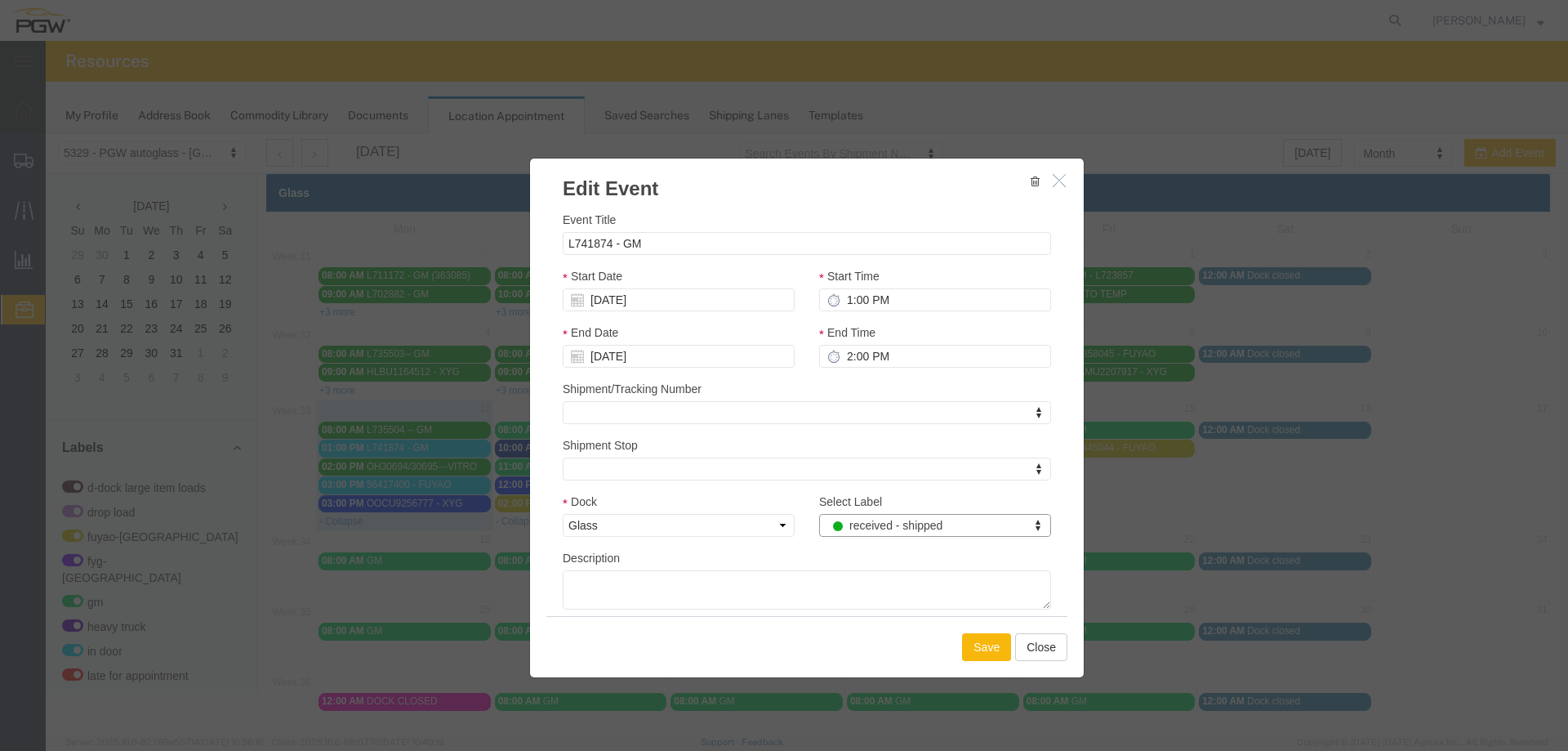
click at [979, 642] on button "Save" at bounding box center [987, 647] width 49 height 28
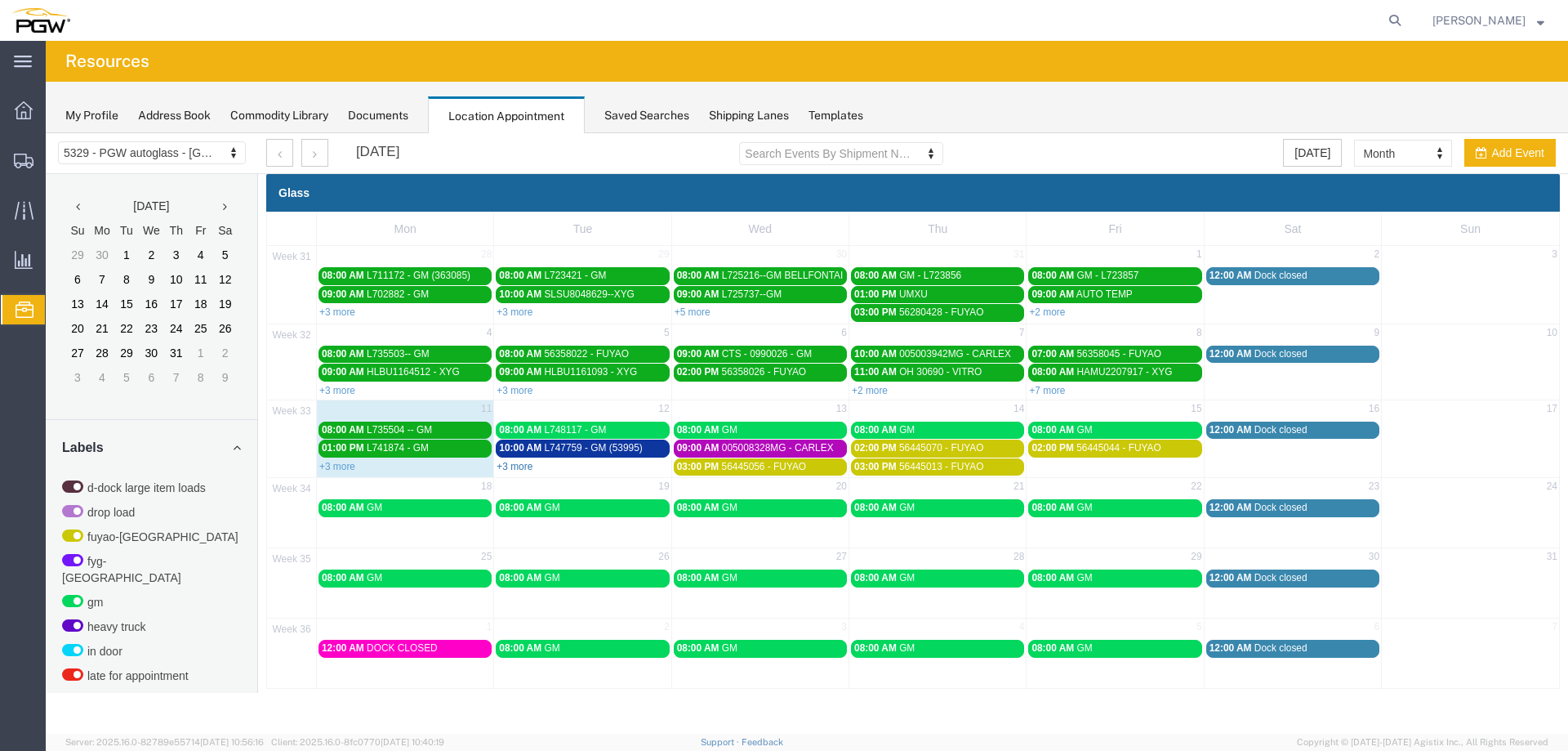
click at [516, 465] on link "+3 more" at bounding box center [515, 466] width 36 height 12
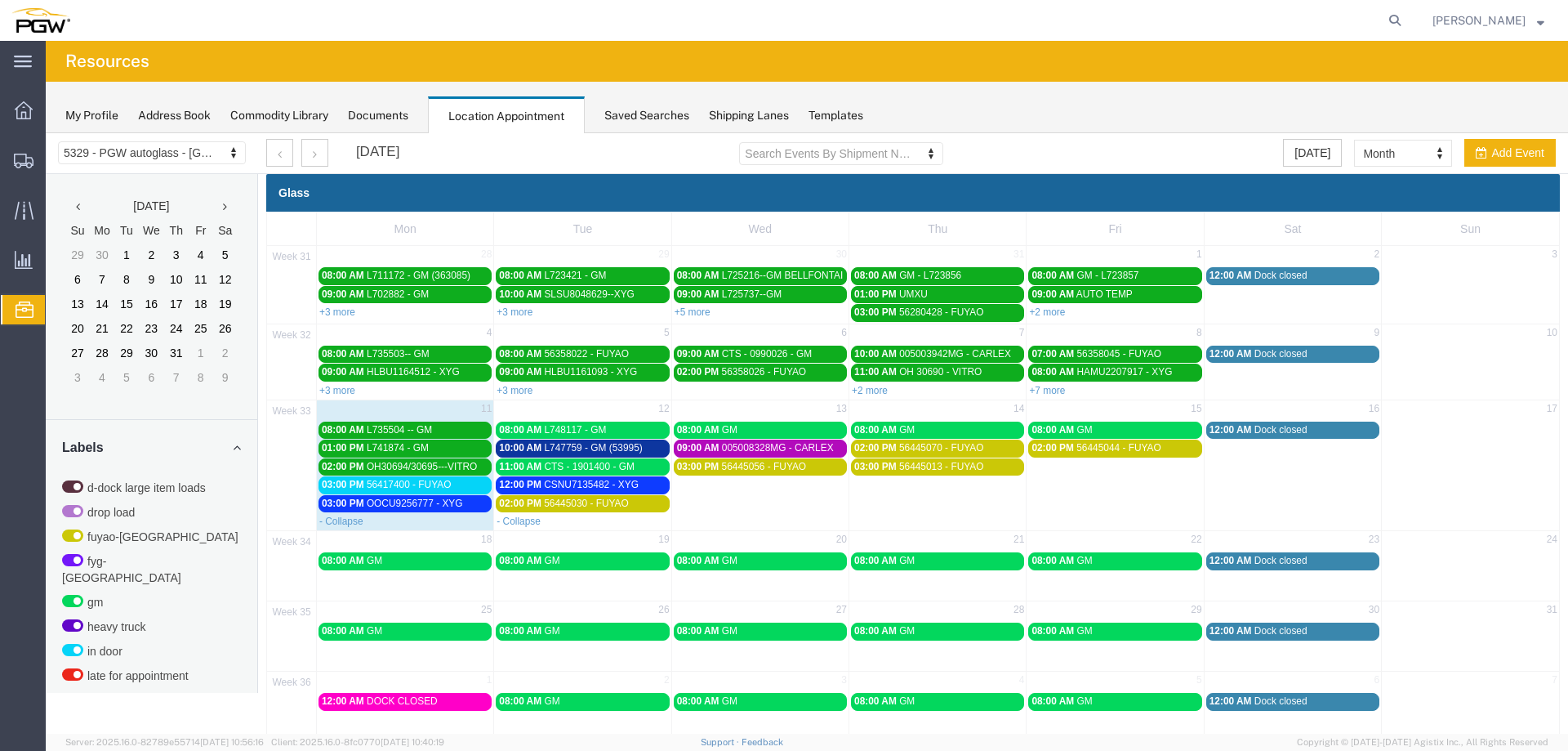
click at [386, 504] on span "OOCU9256777 - XYG" at bounding box center [415, 503] width 96 height 12
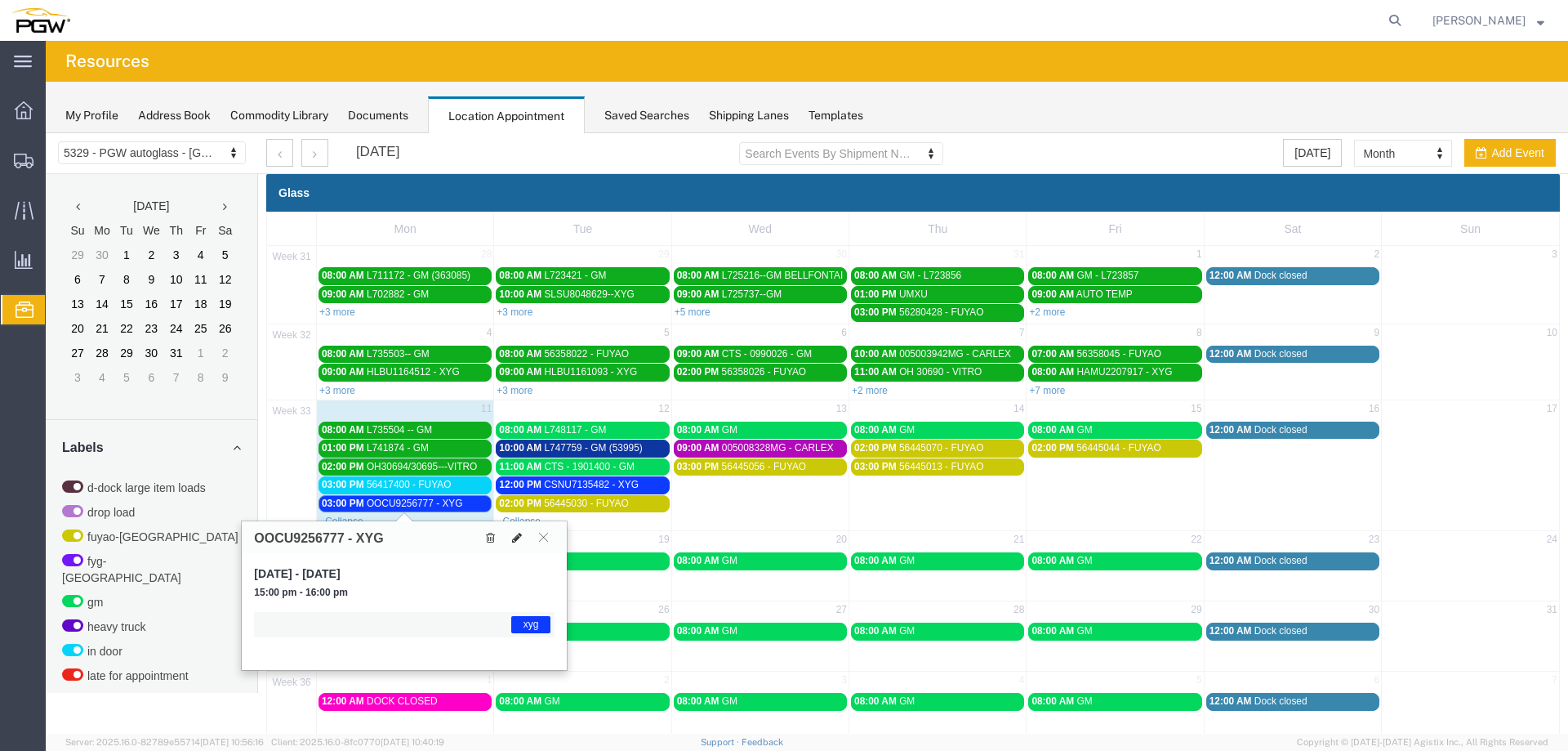
click at [519, 539] on icon at bounding box center [516, 537] width 10 height 12
select select "1"
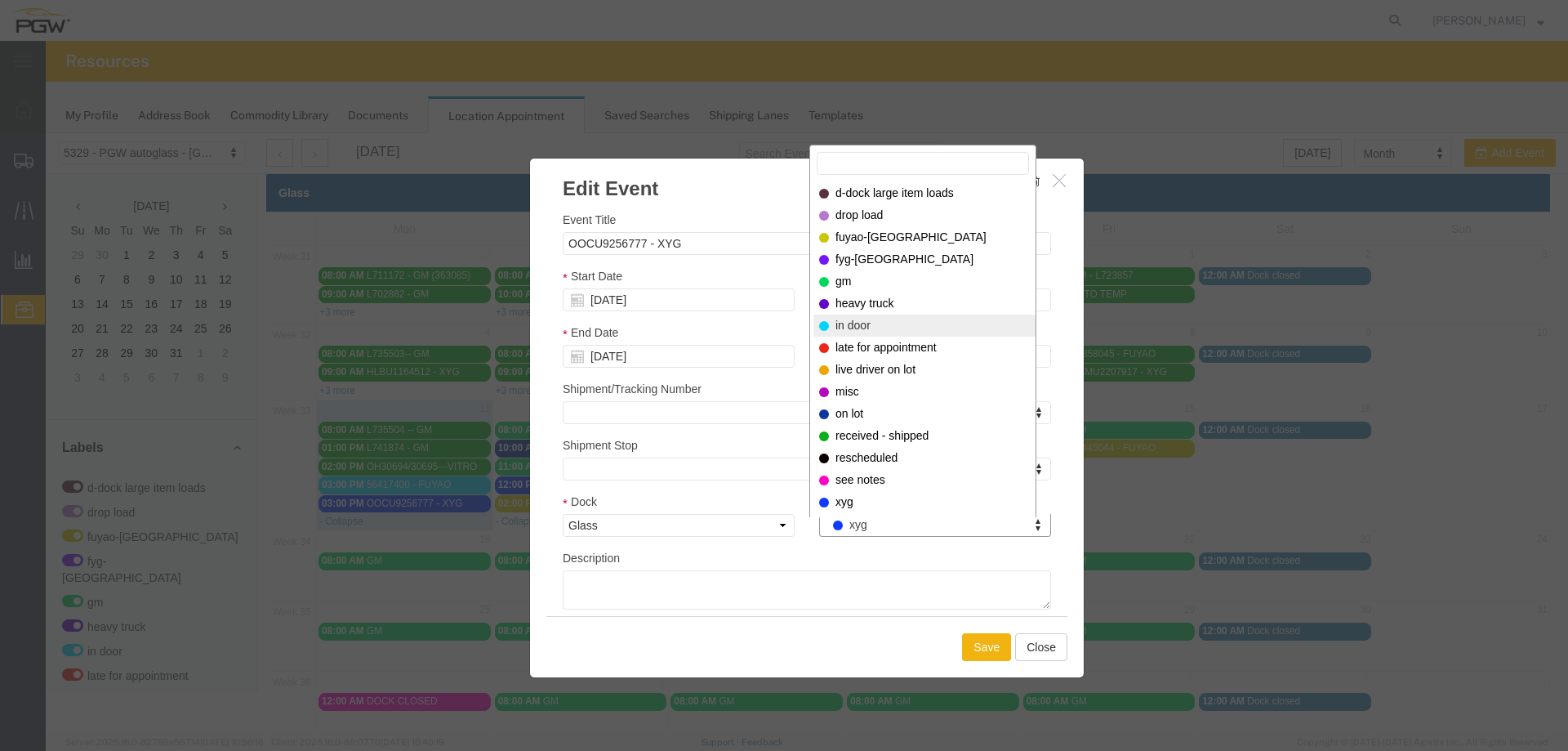
select select "220"
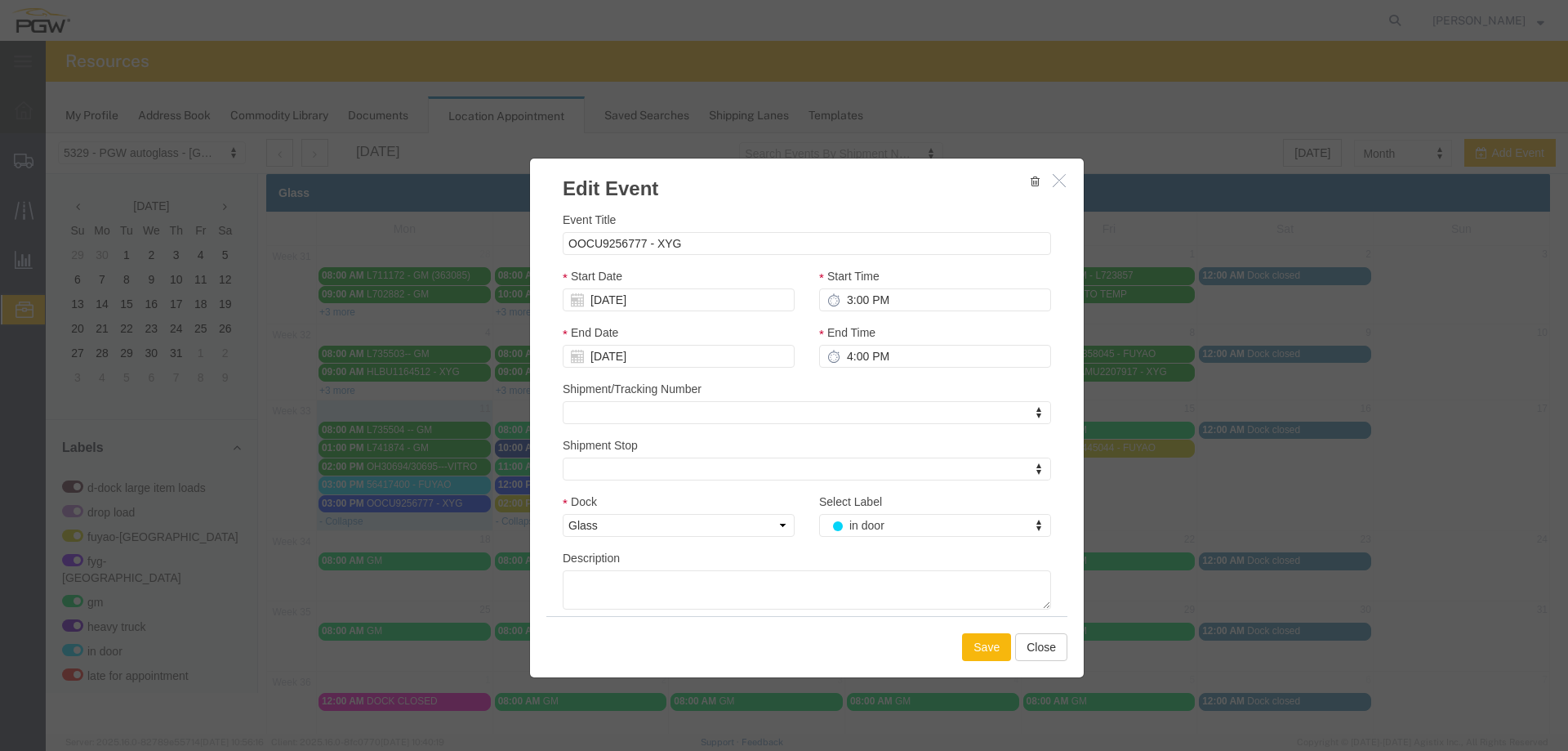
click at [989, 651] on button "Save" at bounding box center [987, 647] width 49 height 28
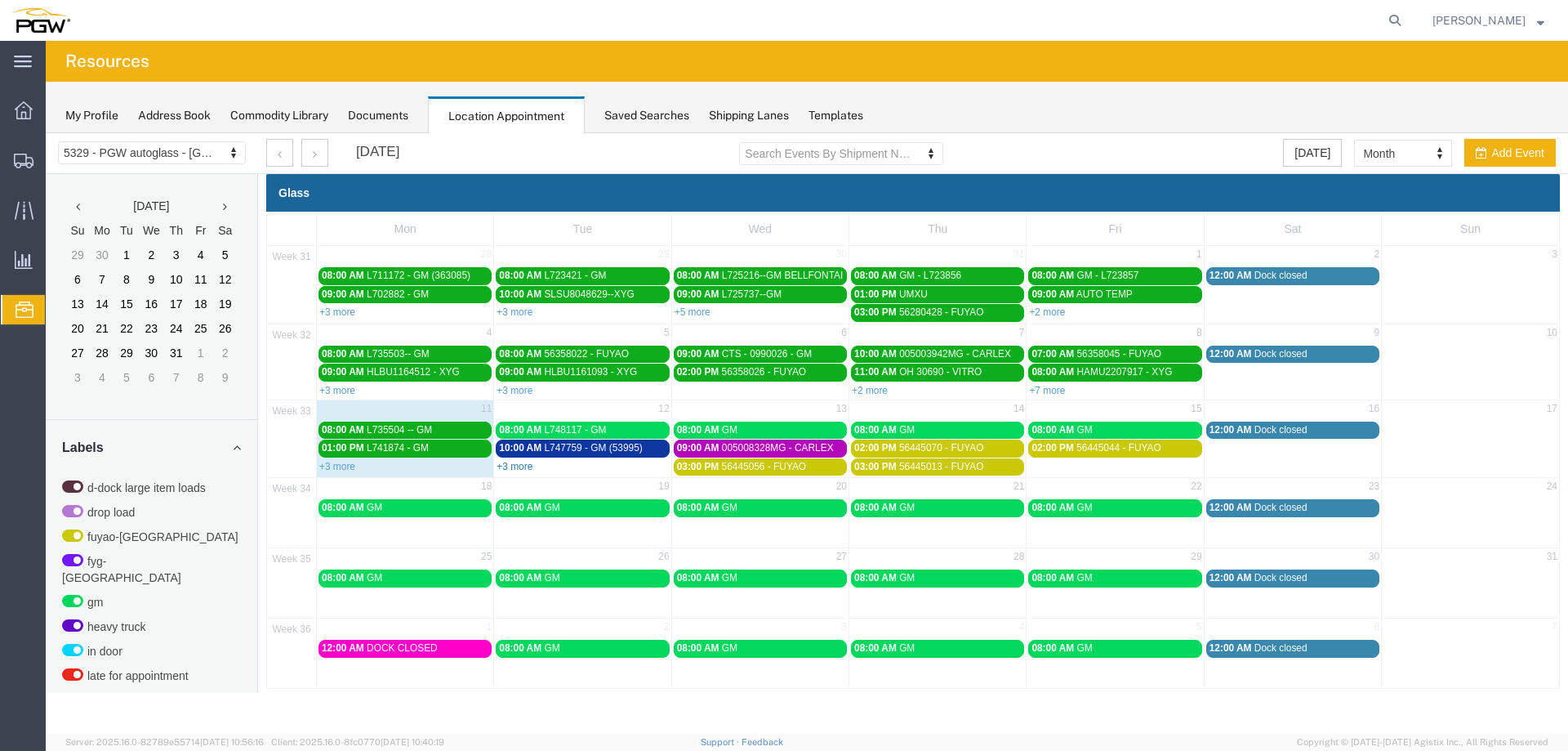
click at [511, 469] on link "+3 more" at bounding box center [515, 466] width 36 height 12
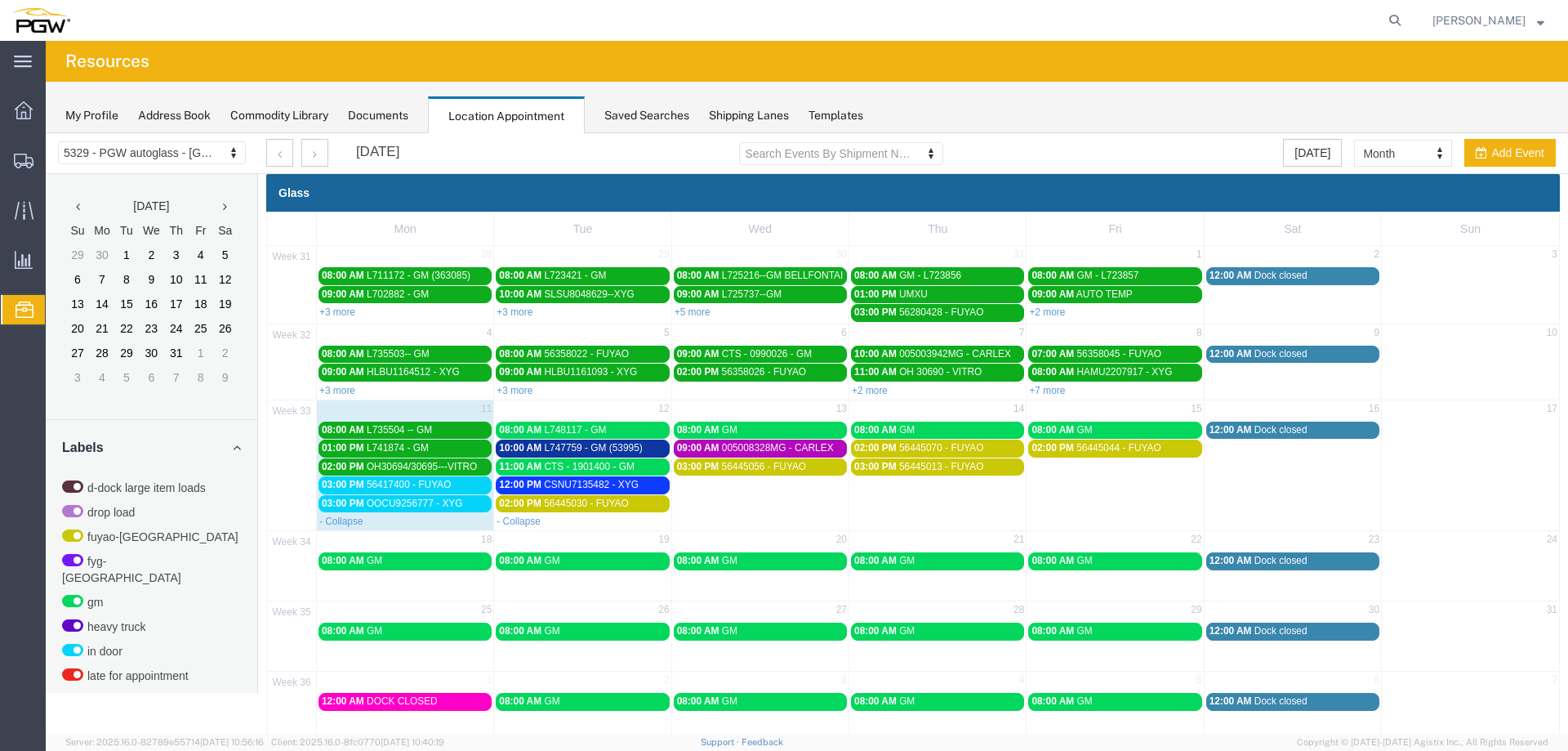
drag, startPoint x: 747, startPoint y: 496, endPoint x: 759, endPoint y: 503, distance: 13.9
click at [747, 497] on td "03:00 PM 56445056 - FUYAO" at bounding box center [760, 485] width 177 height 54
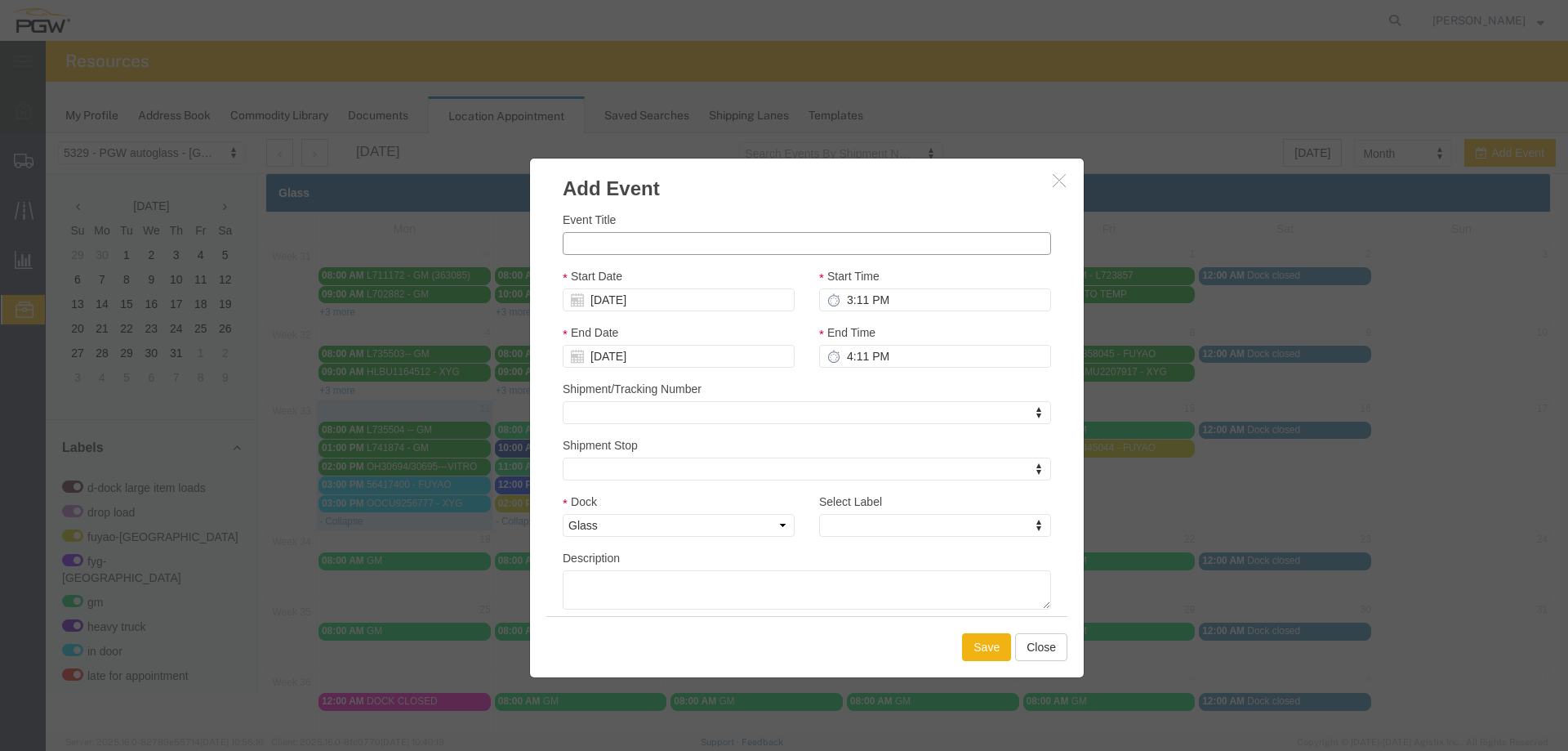
click at [719, 249] on input "Event Title" at bounding box center [807, 244] width 489 height 23
type input "CUSTOM GLASS"
click at [838, 296] on input "3:11 PM" at bounding box center [935, 300] width 232 height 23
type input "10:11 PM"
type input "11:11 PM"
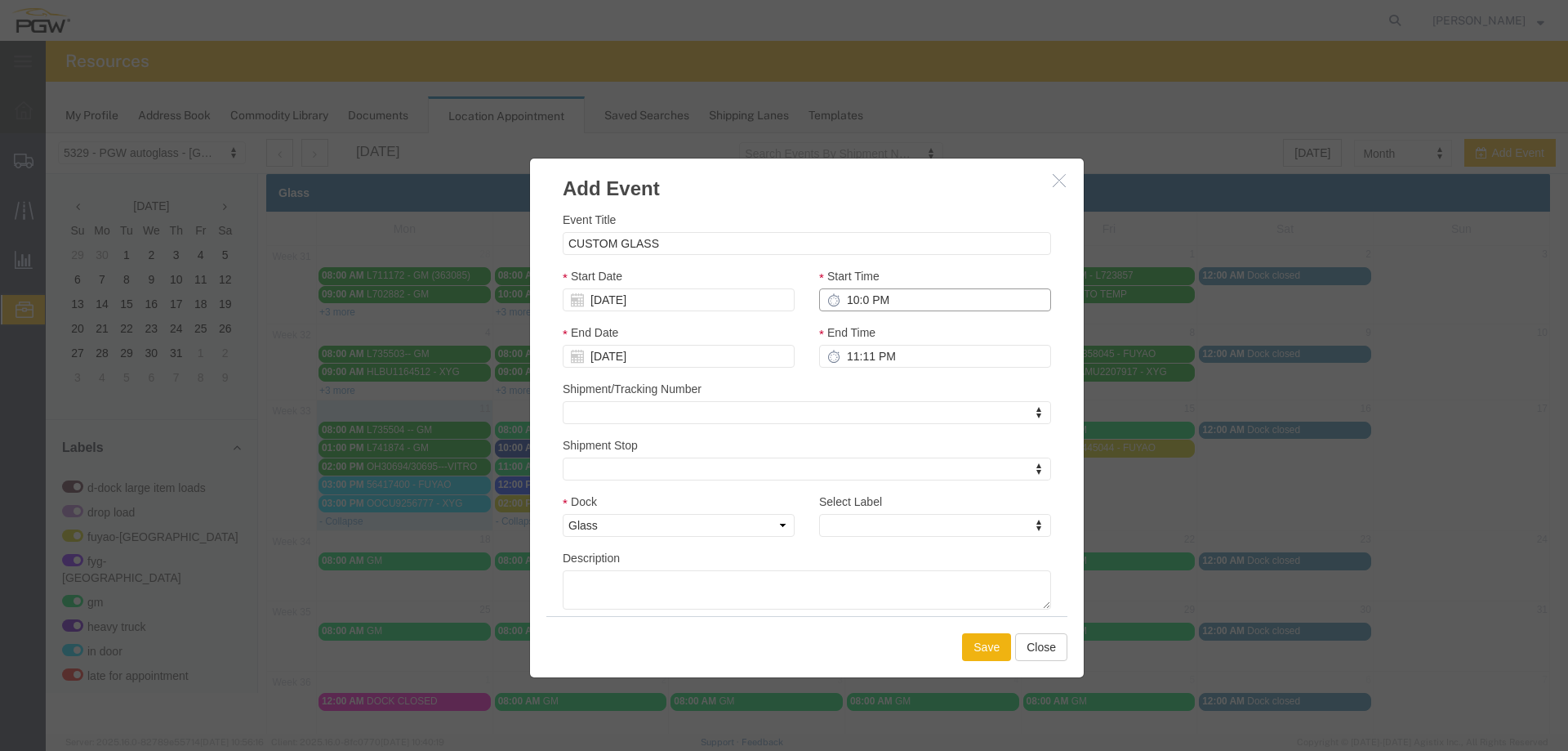
type input "10:00 PM"
type input "11:00 PM"
type input "10:00 AM"
type input "11:00 AM"
type input "10:00 AM"
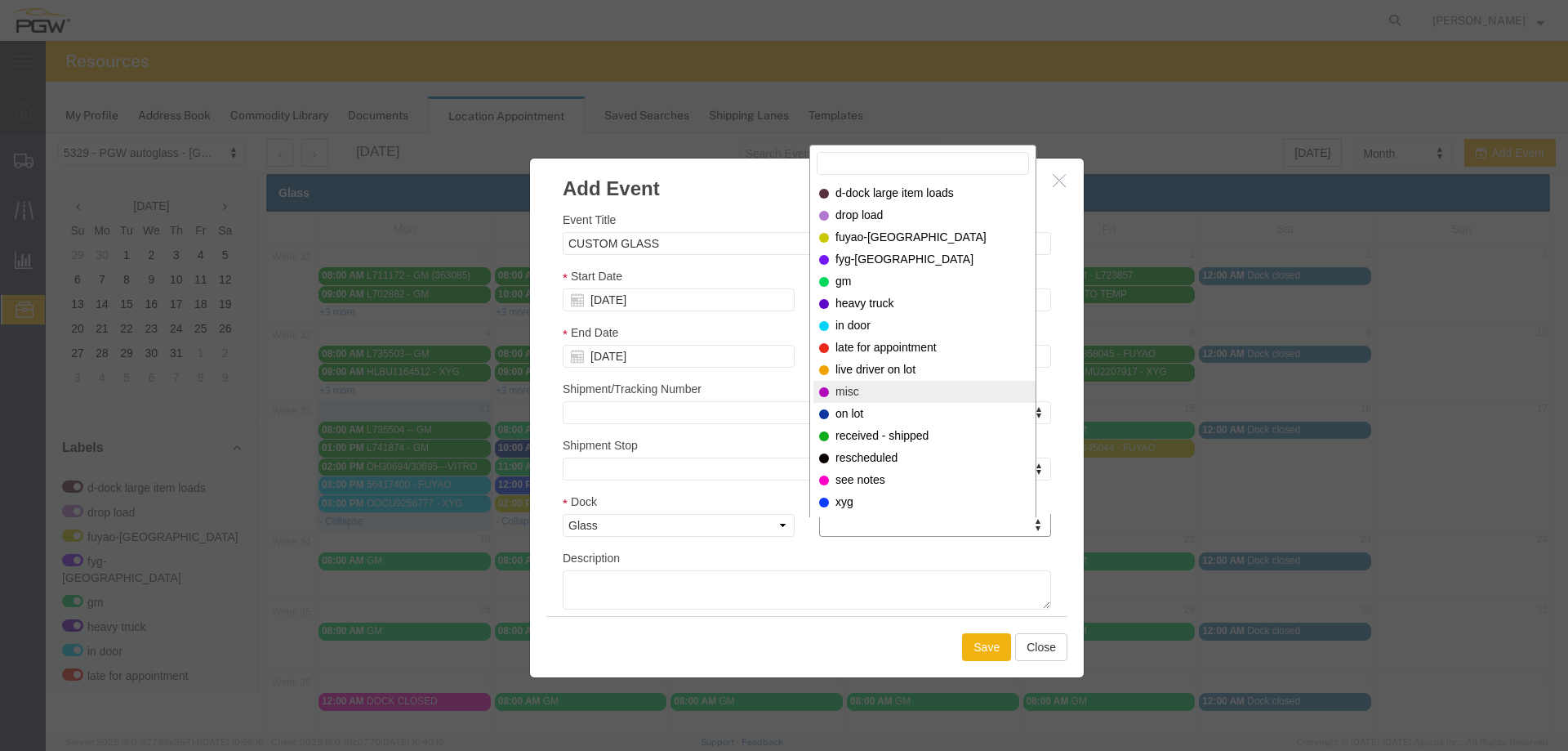
select select "12922"
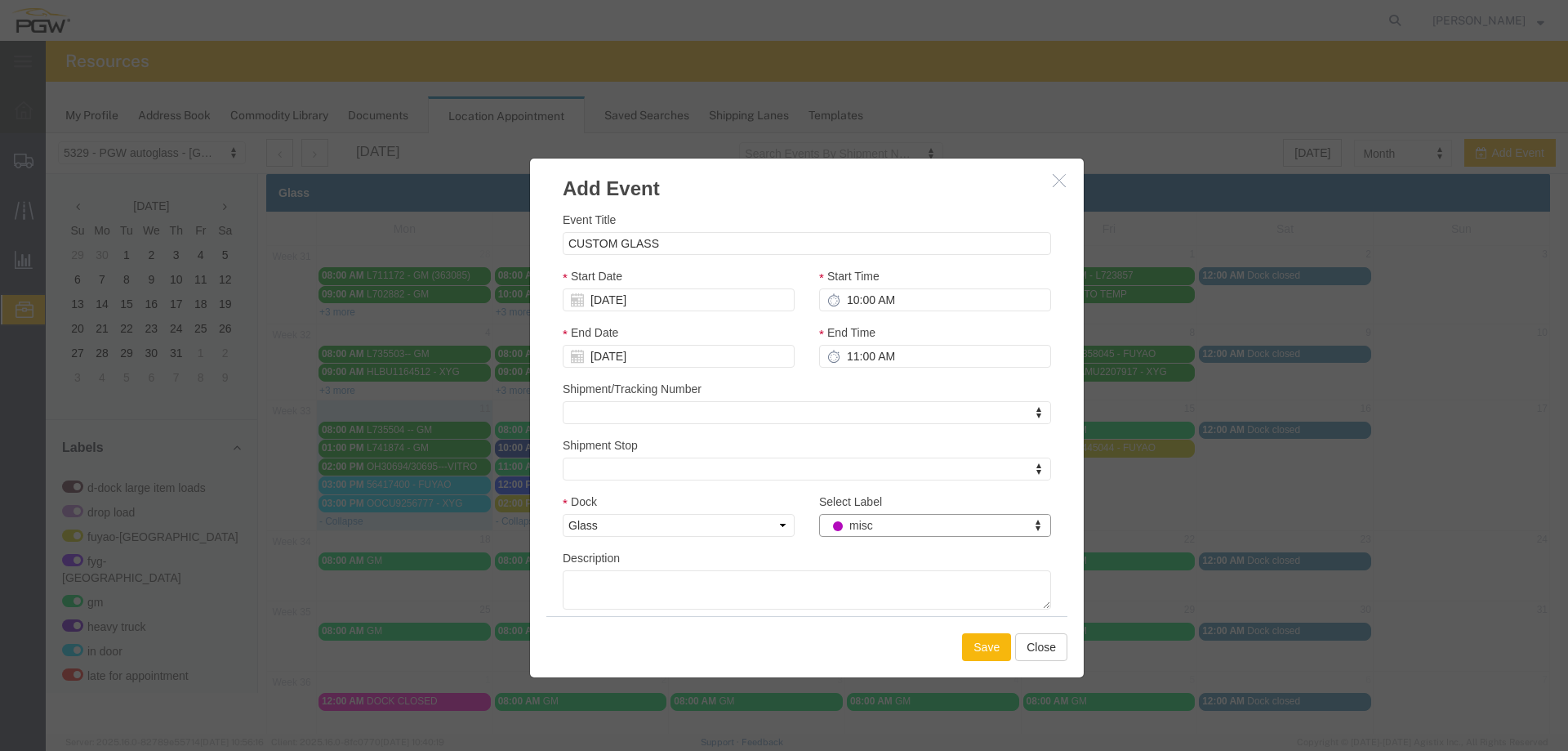
click at [977, 645] on button "Save" at bounding box center [987, 647] width 49 height 28
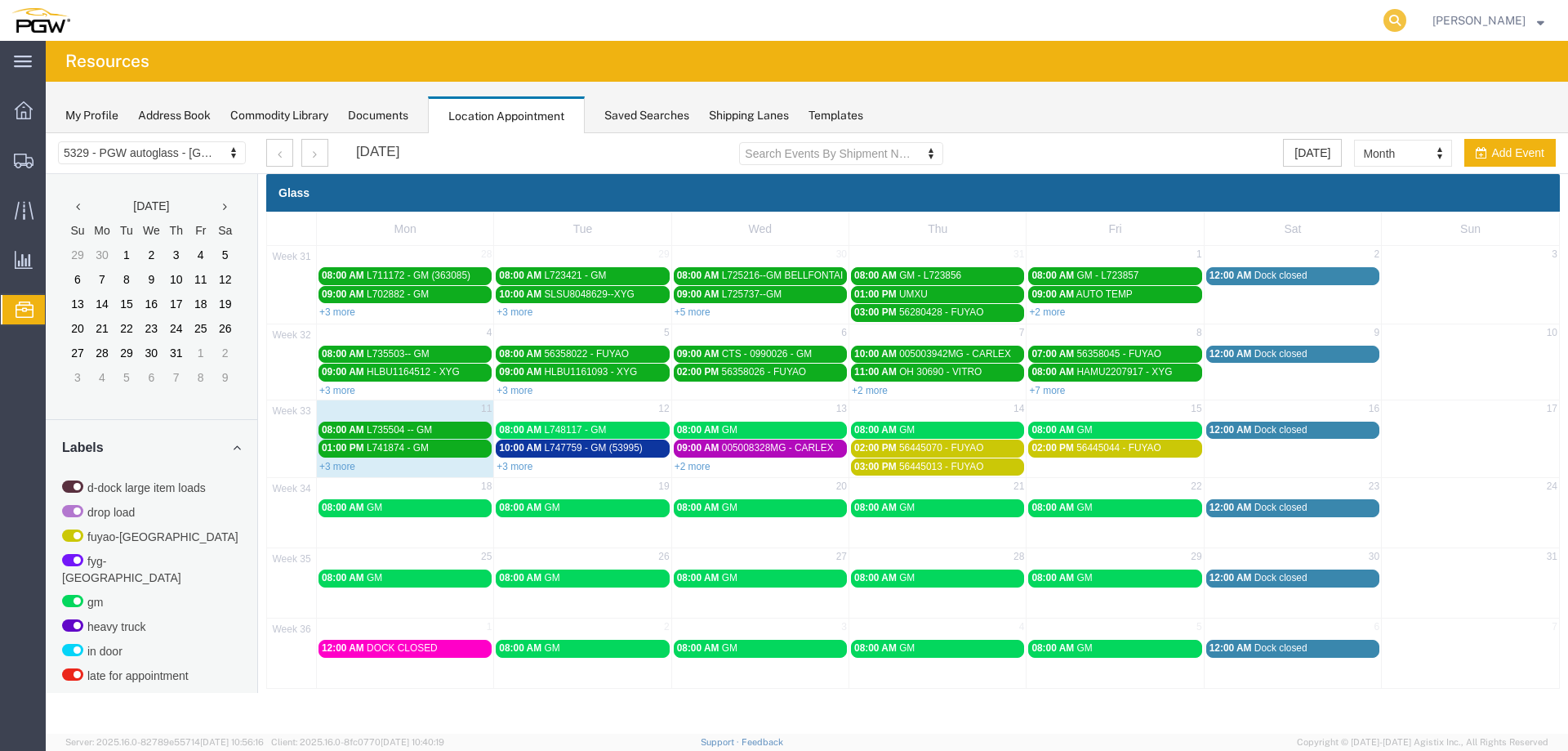
click at [1407, 19] on icon at bounding box center [1395, 20] width 23 height 23
paste input "666533"
type input "666533"
